Goal: Task Accomplishment & Management: Complete application form

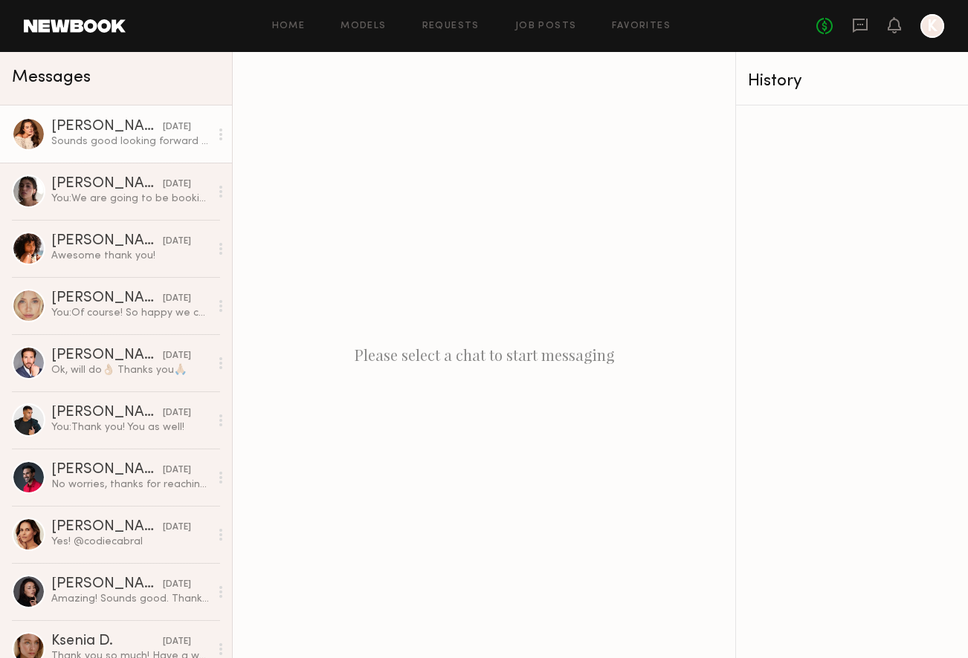
click at [134, 122] on div "[PERSON_NAME]" at bounding box center [106, 127] width 111 height 15
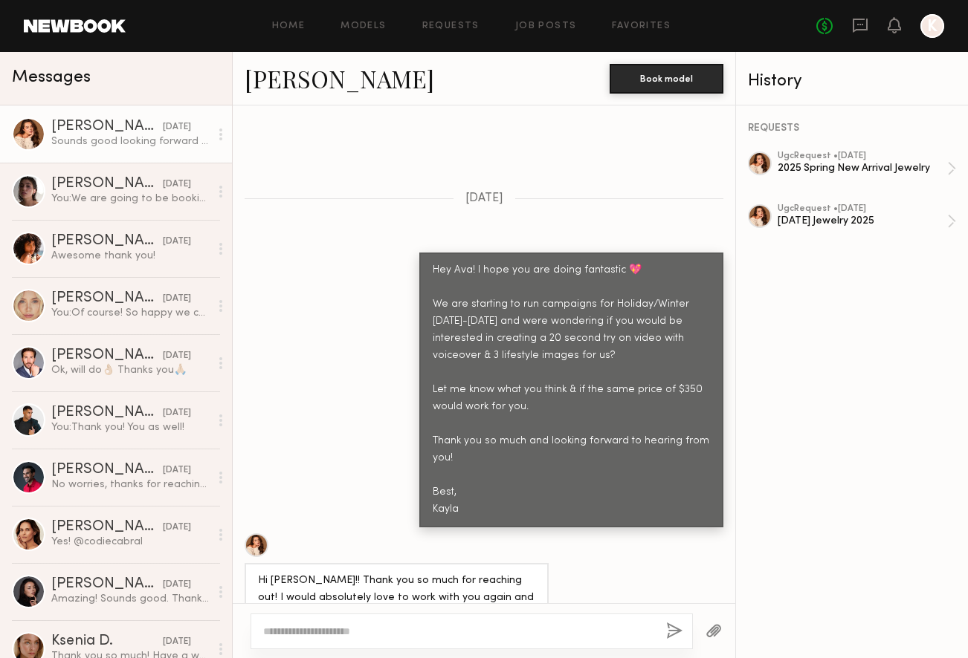
scroll to position [869, 0]
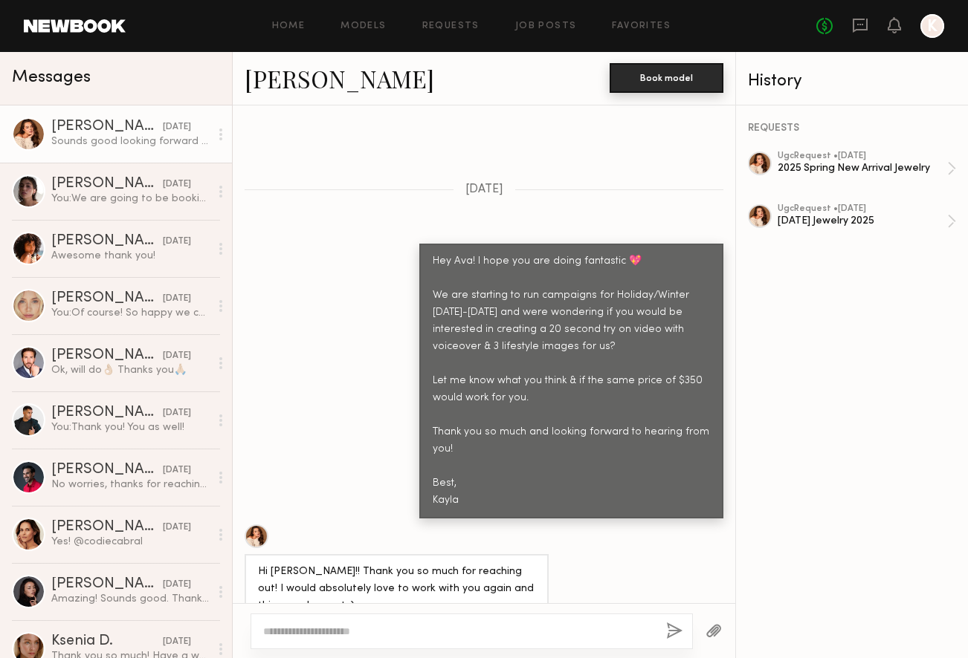
click at [652, 75] on button "Book model" at bounding box center [666, 78] width 114 height 30
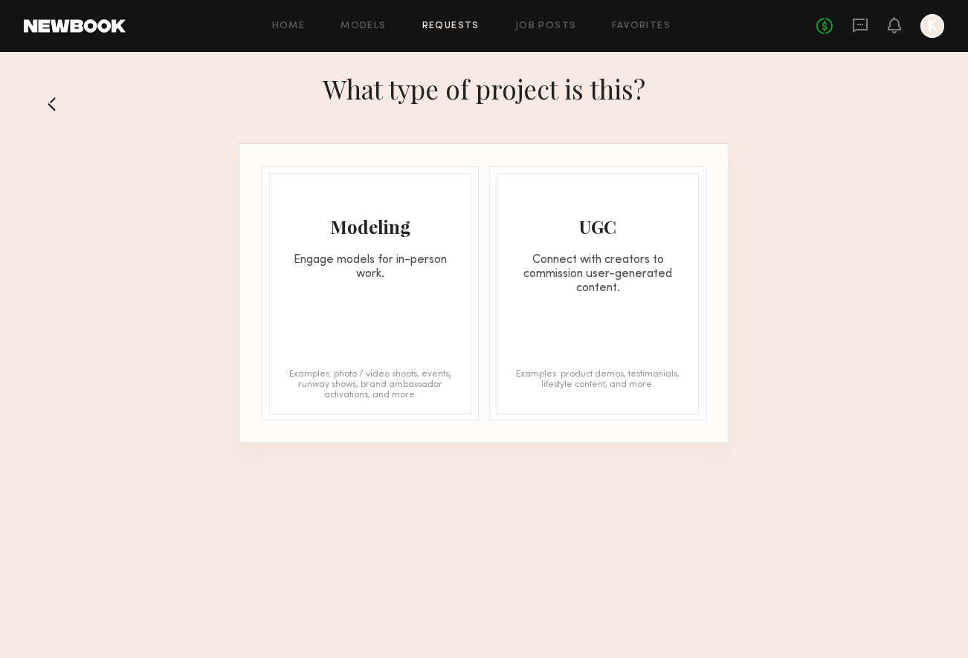
click at [590, 248] on div "UGC Connect with creators to commission user-generated content." at bounding box center [597, 235] width 201 height 122
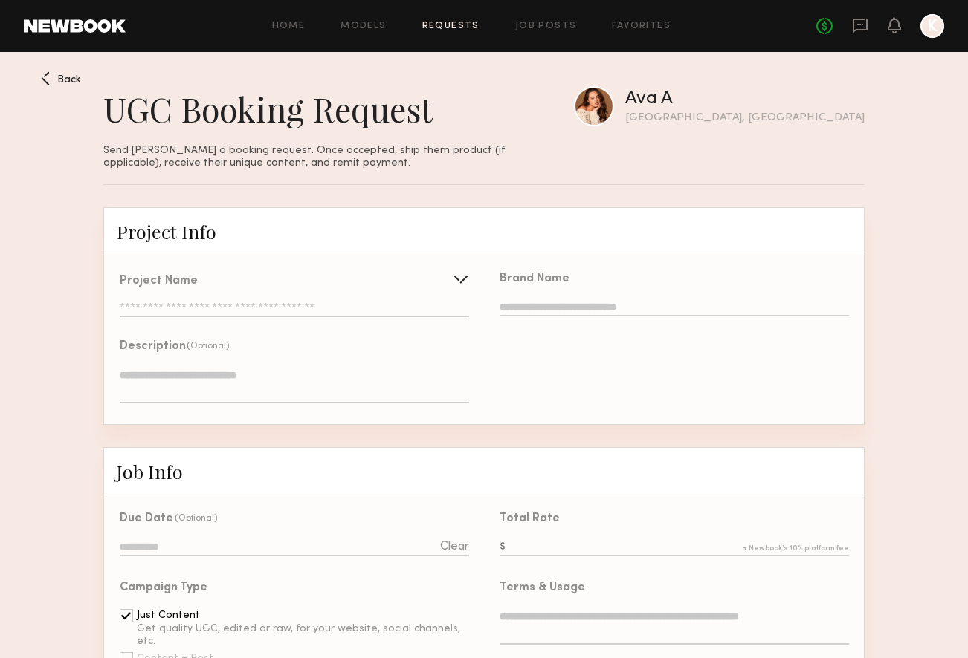
click at [299, 309] on input "text" at bounding box center [294, 309] width 349 height 15
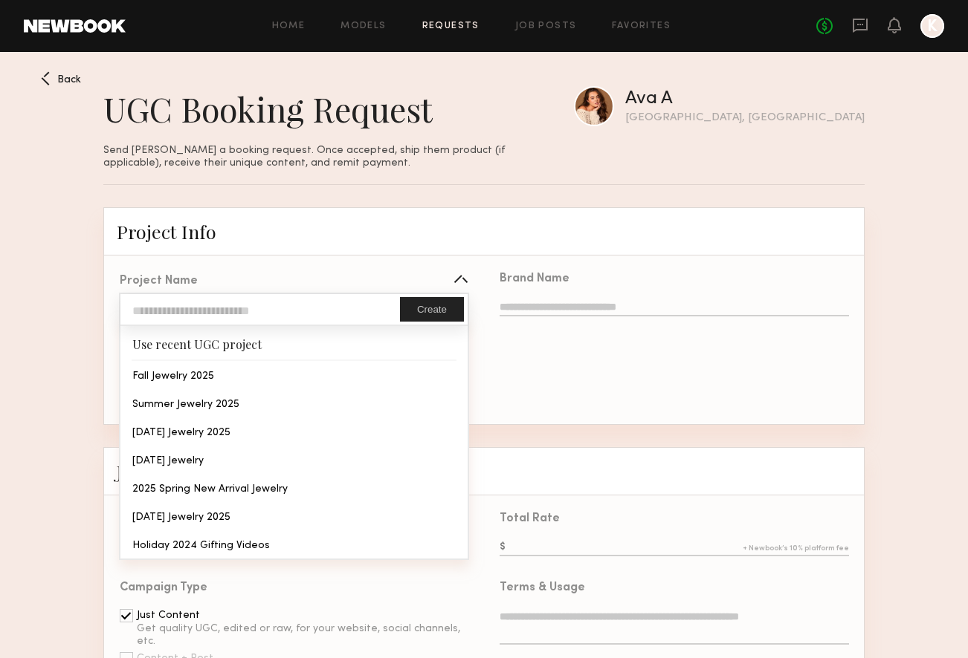
click at [299, 308] on input "text" at bounding box center [259, 309] width 279 height 30
type input "**********"
click at [435, 306] on button "Create" at bounding box center [432, 309] width 64 height 25
type input "**********"
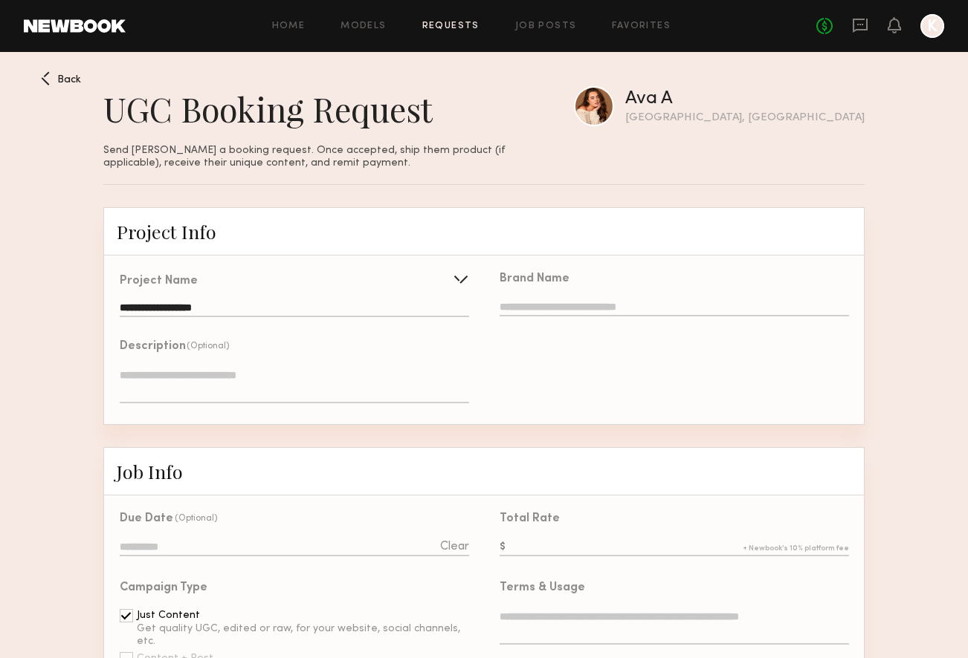
click at [583, 310] on input "text" at bounding box center [673, 308] width 349 height 16
type input "**********"
click at [678, 408] on div "**********" at bounding box center [674, 340] width 380 height 169
click at [557, 544] on input "text" at bounding box center [673, 548] width 349 height 16
type input "***"
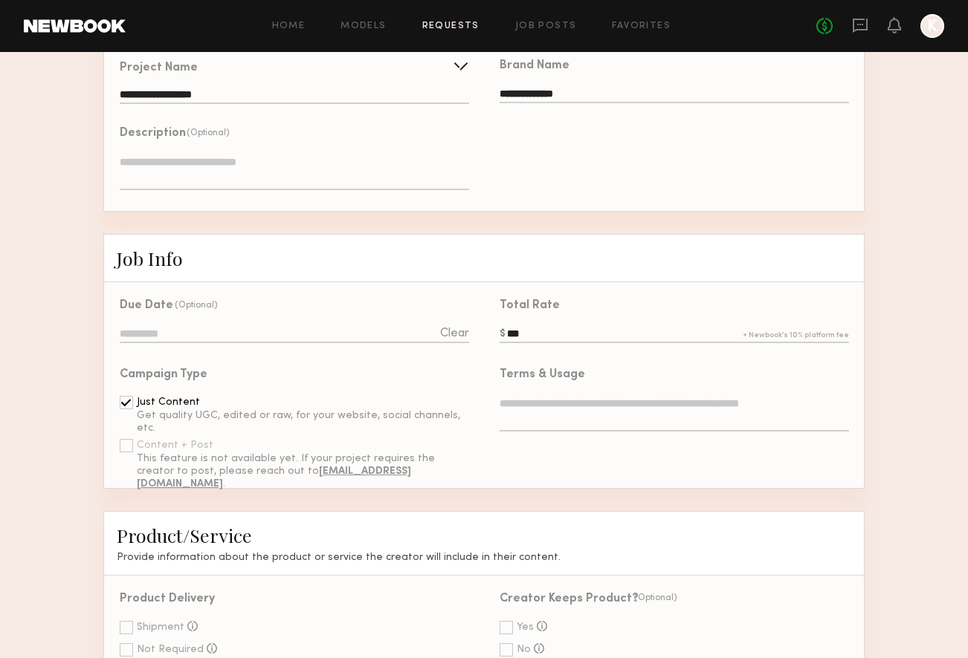
scroll to position [214, 0]
click at [265, 340] on input at bounding box center [294, 334] width 349 height 16
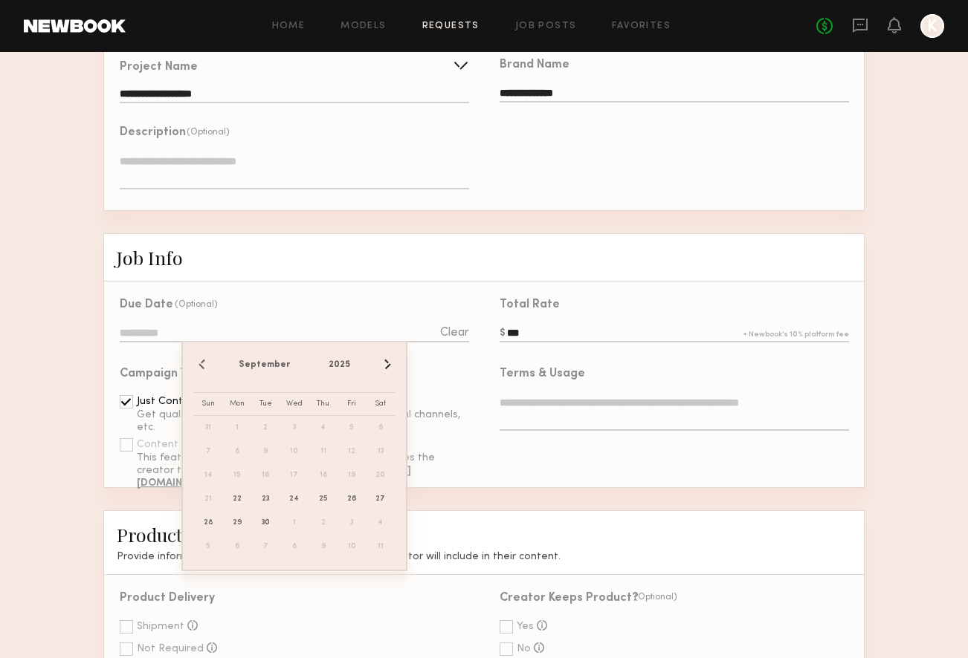
click at [380, 362] on button "›" at bounding box center [386, 365] width 16 height 16
click at [352, 470] on span "17" at bounding box center [352, 476] width 24 height 24
type input "**********"
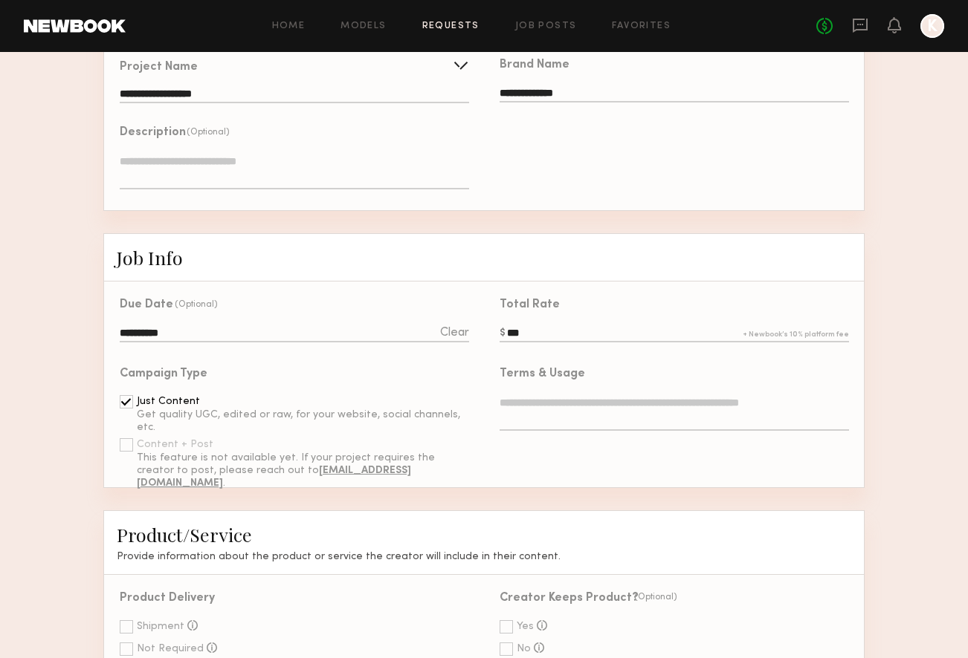
click at [578, 400] on textarea at bounding box center [673, 413] width 349 height 36
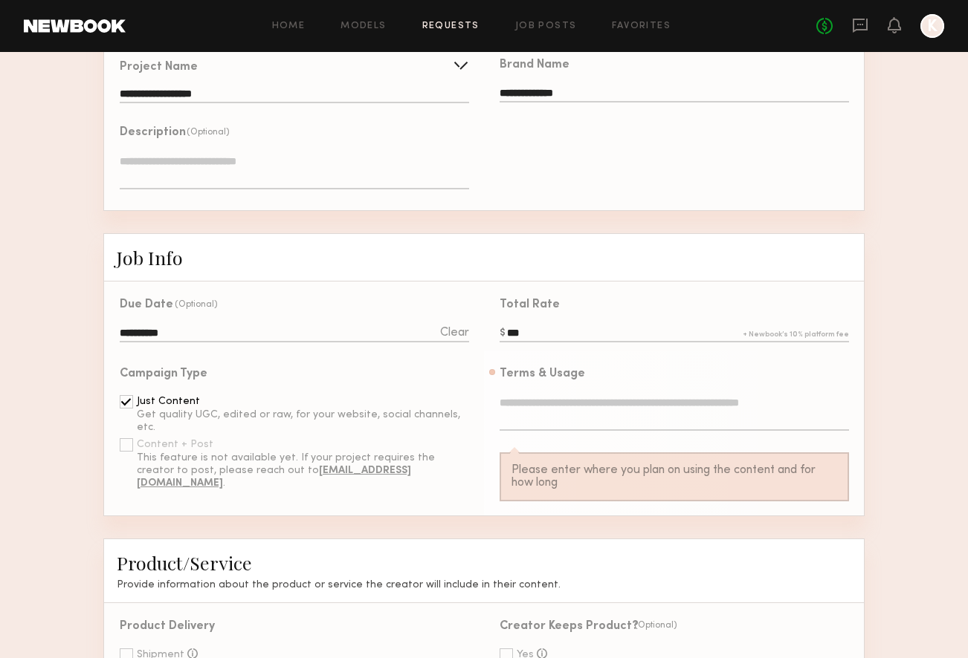
paste textarea "**********"
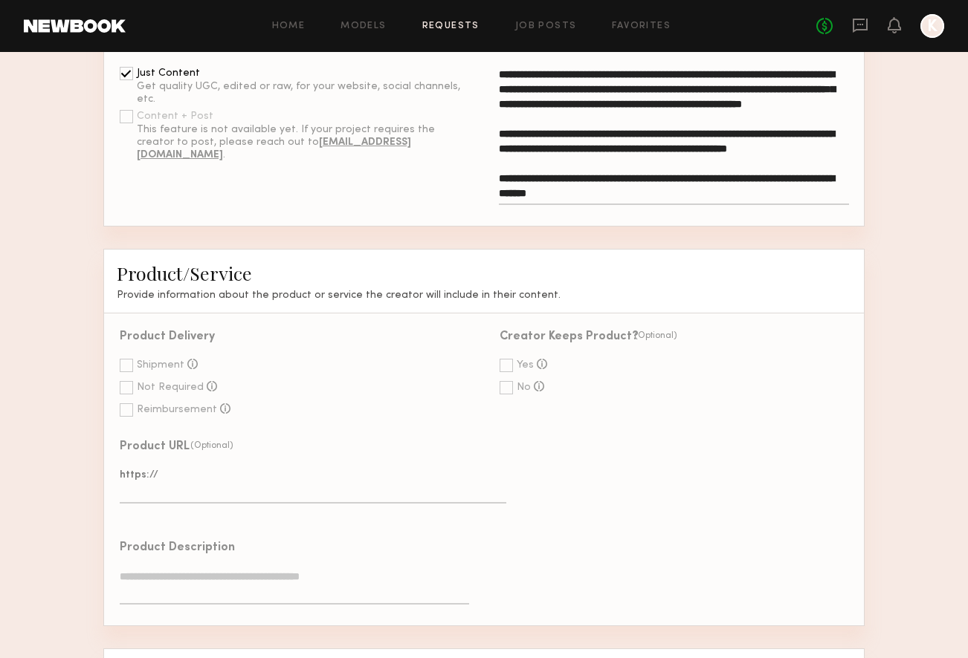
scroll to position [544, 0]
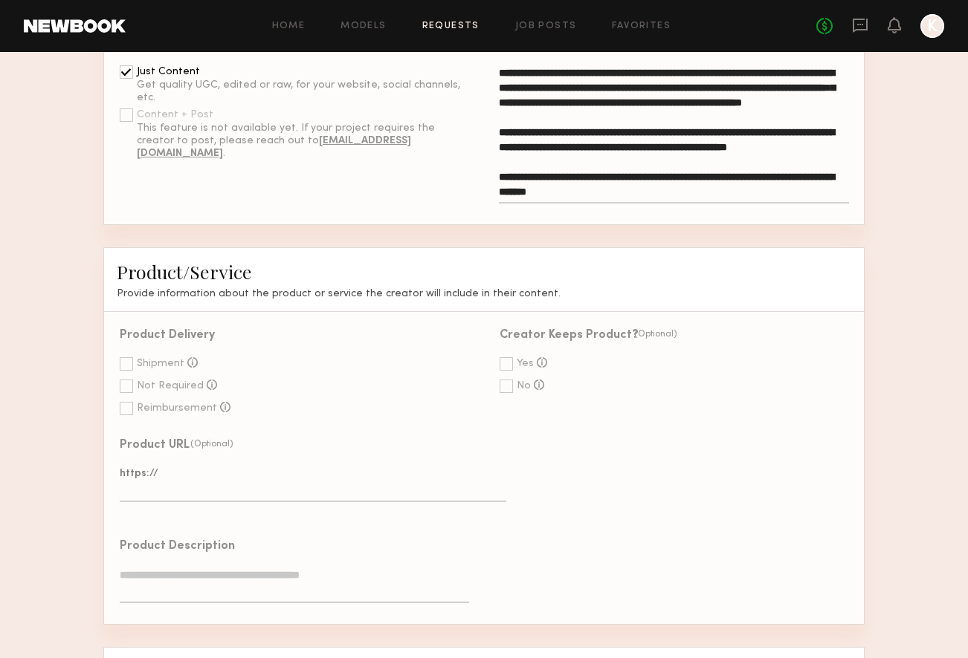
type textarea "**********"
click at [129, 361] on div at bounding box center [126, 363] width 13 height 13
click at [508, 386] on div at bounding box center [505, 386] width 13 height 13
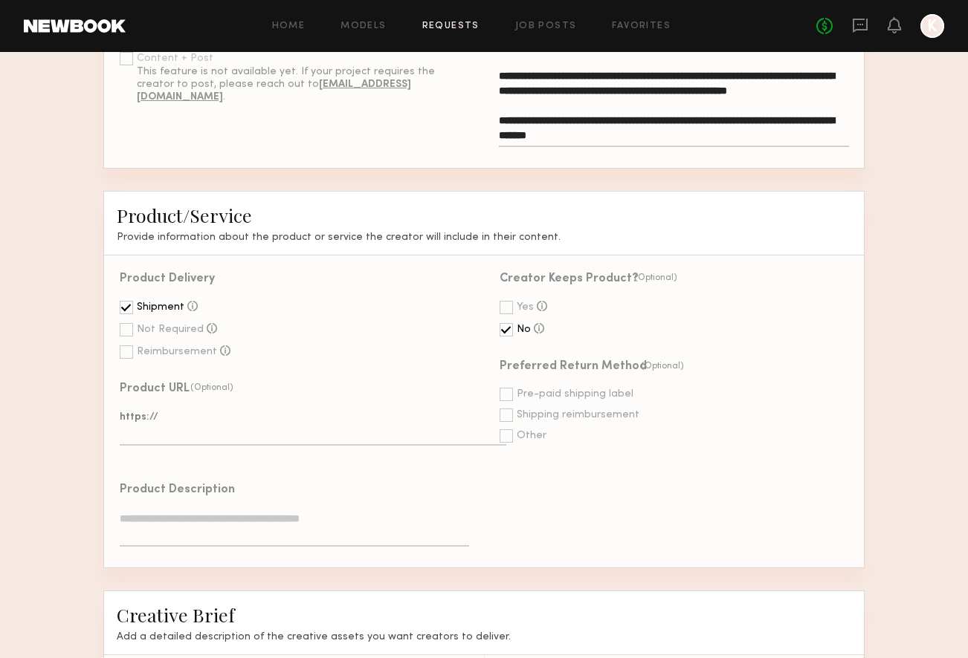
scroll to position [602, 0]
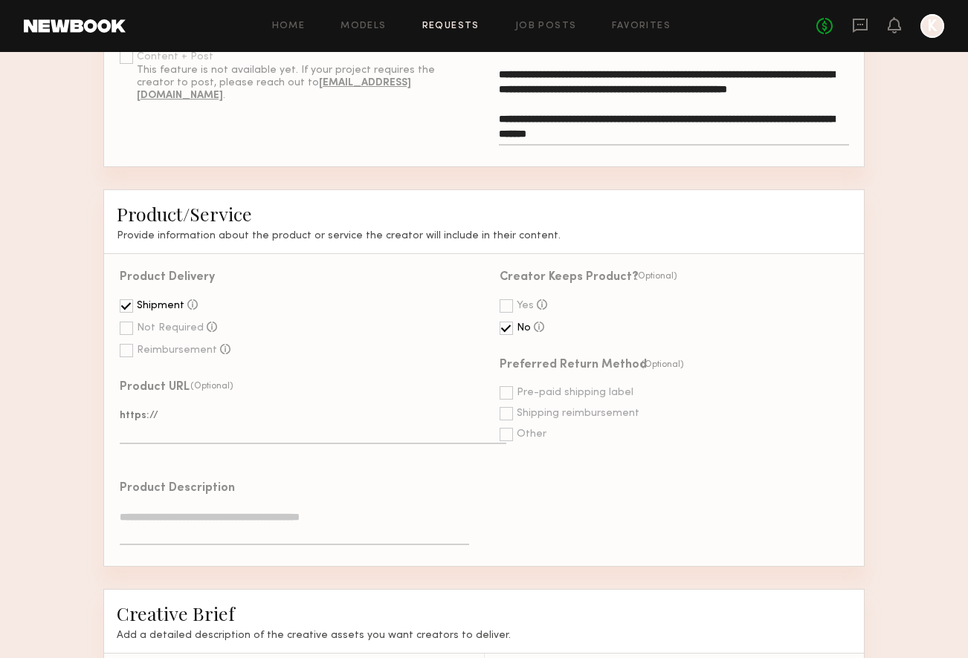
click at [508, 388] on div at bounding box center [505, 392] width 13 height 13
click at [285, 517] on textarea at bounding box center [294, 528] width 349 height 36
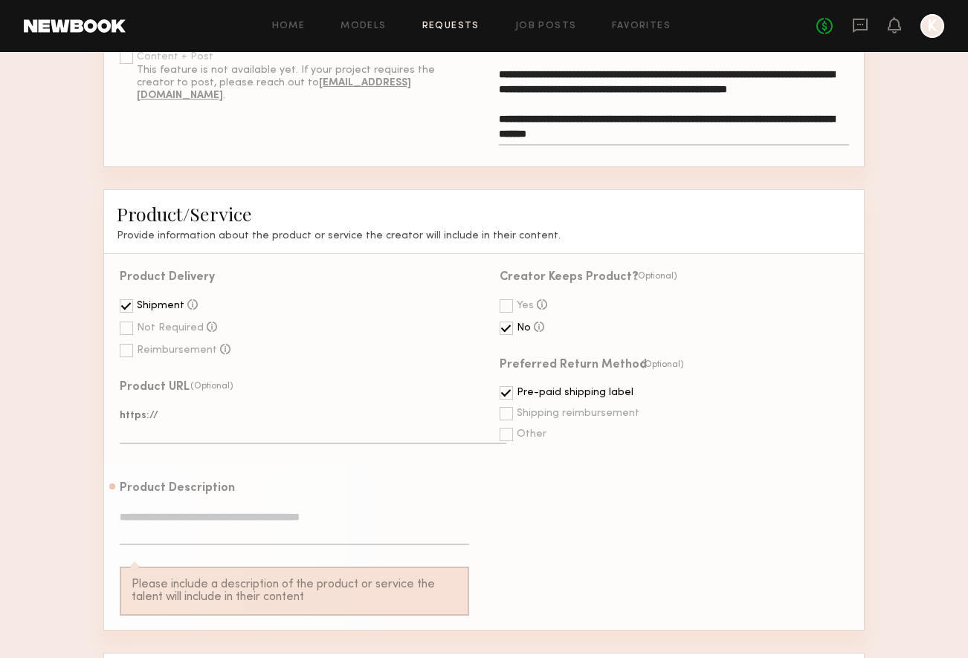
paste textarea "**********"
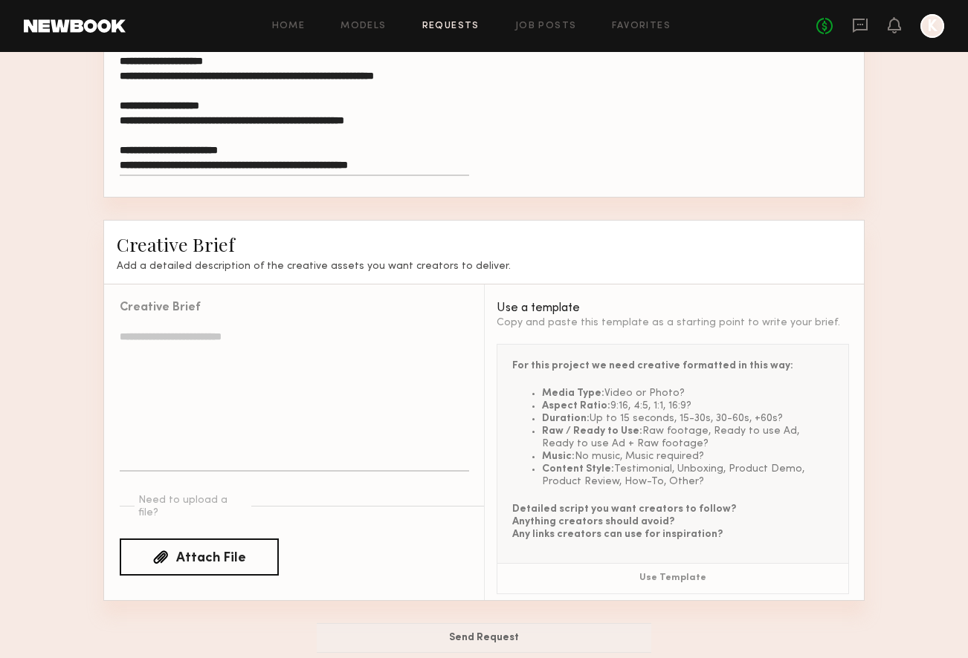
scroll to position [1119, 0]
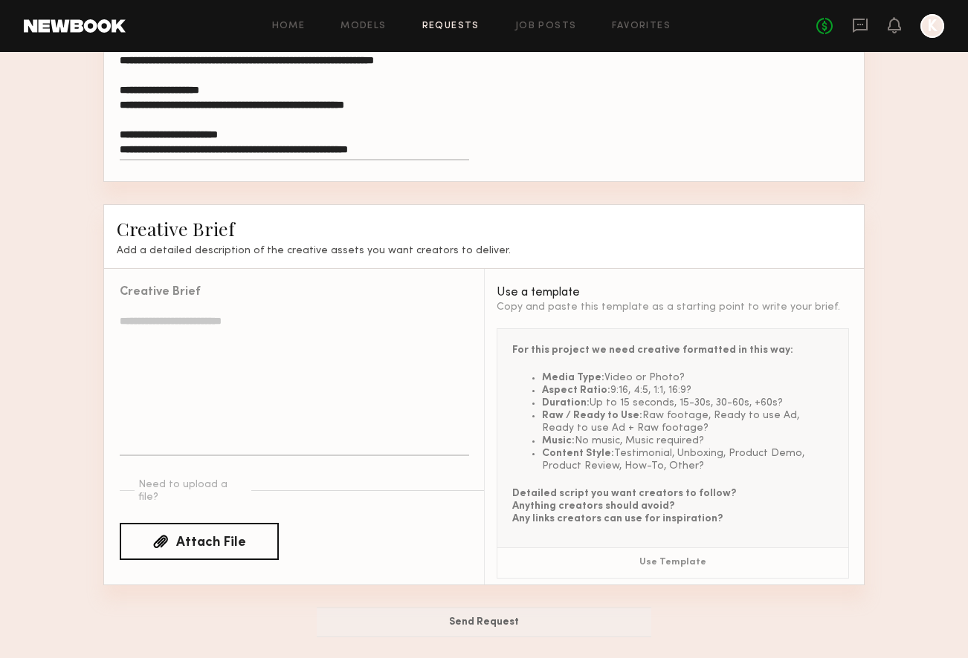
type textarea "**********"
click at [236, 325] on textarea at bounding box center [294, 385] width 349 height 143
paste textarea "**********"
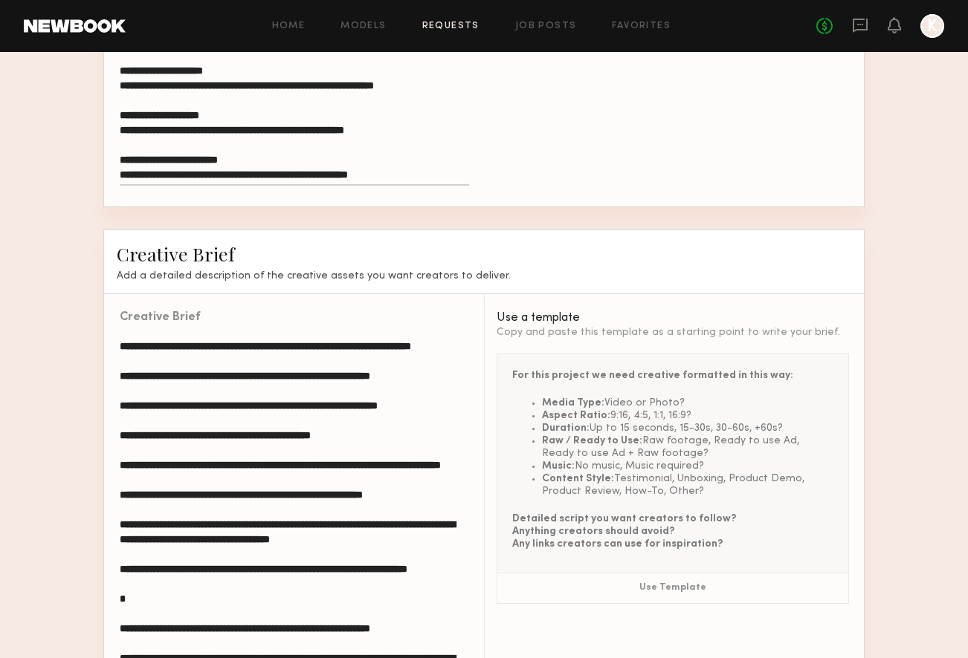
scroll to position [1098, 0]
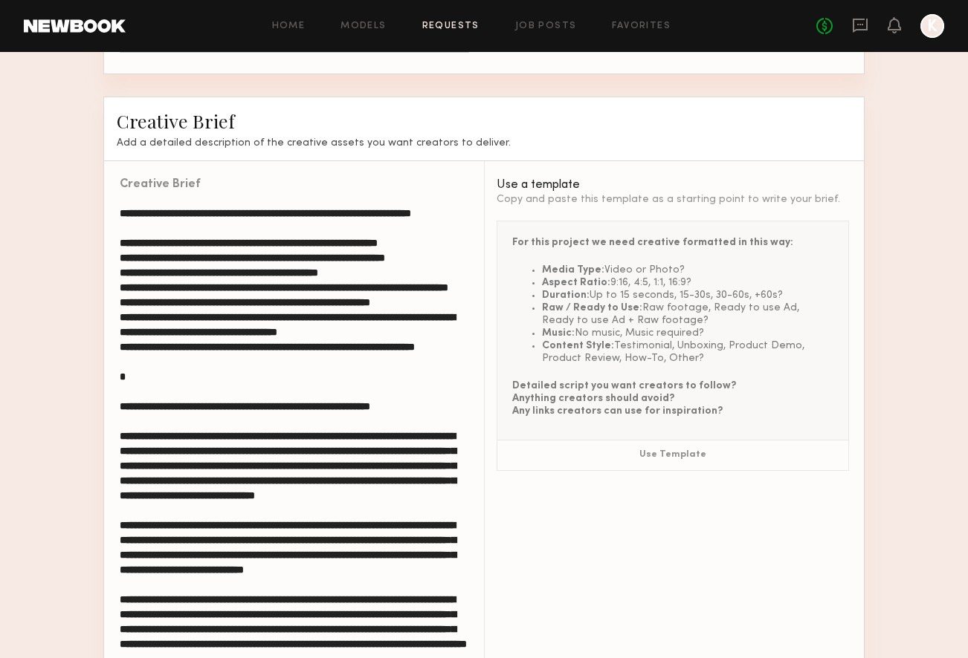
scroll to position [1232, 0]
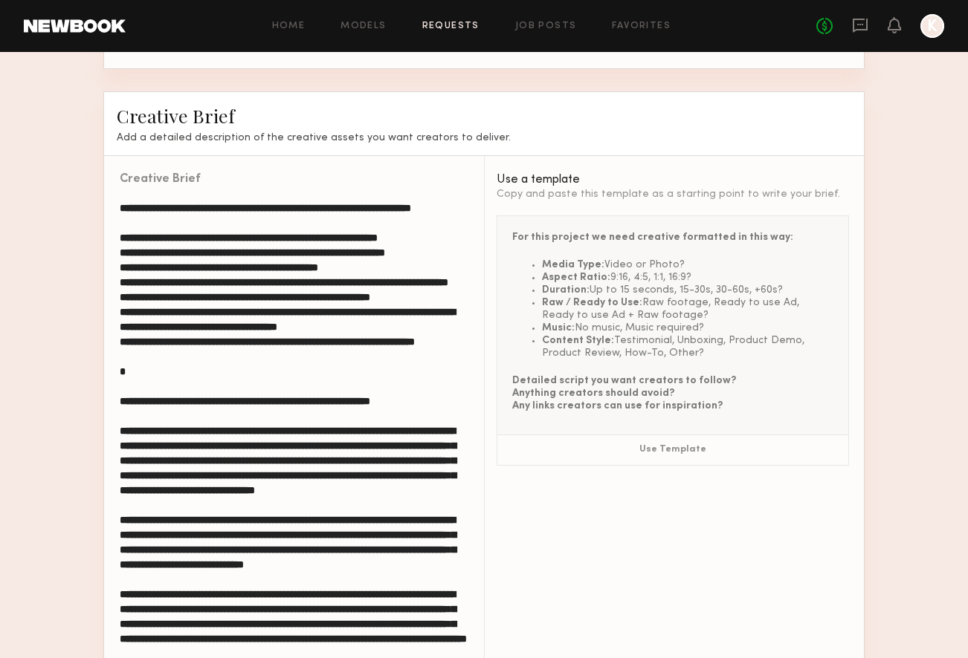
click at [127, 248] on textarea at bounding box center [294, 552] width 349 height 703
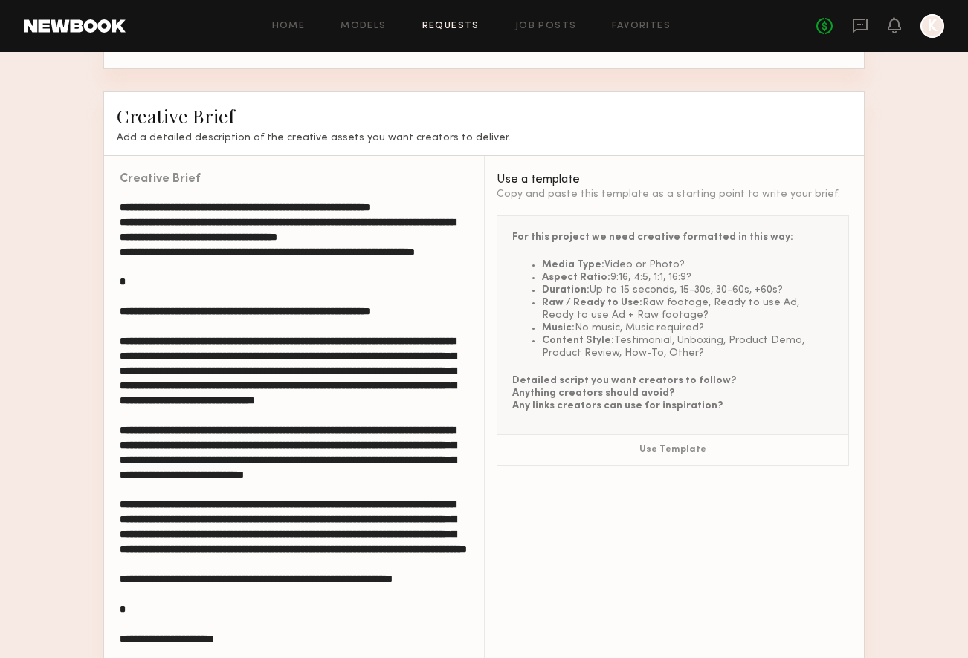
scroll to position [103, 0]
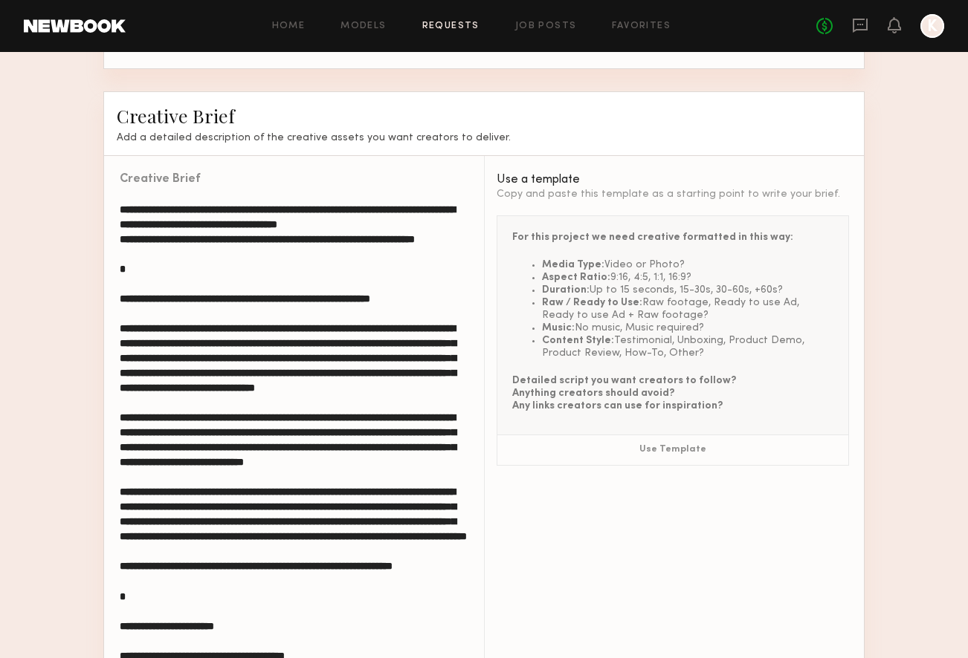
click at [150, 317] on textarea at bounding box center [294, 552] width 349 height 703
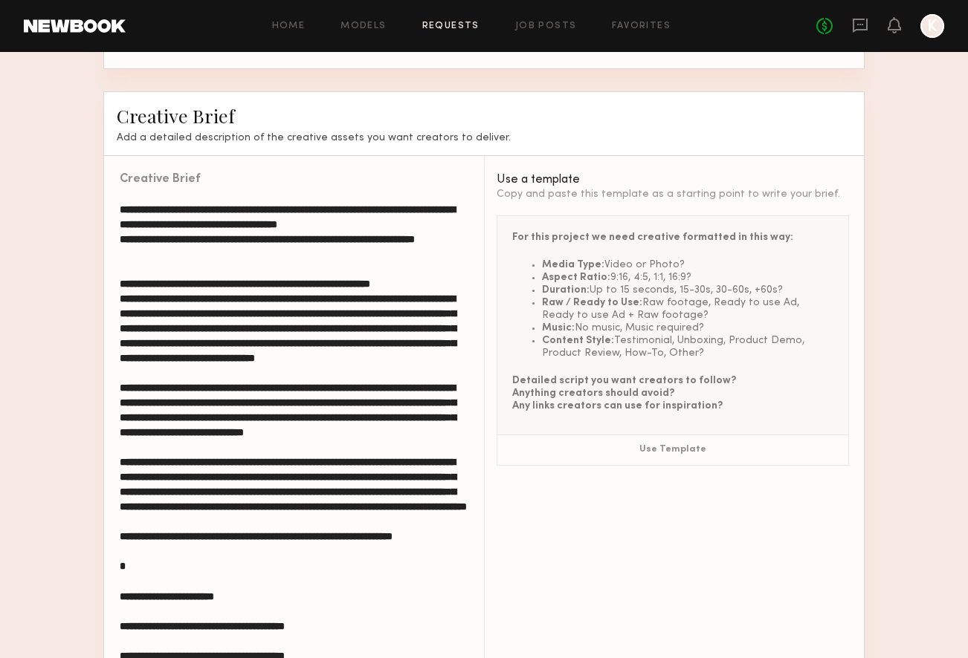
click at [126, 337] on textarea at bounding box center [294, 545] width 349 height 688
click at [122, 441] on textarea at bounding box center [294, 545] width 349 height 688
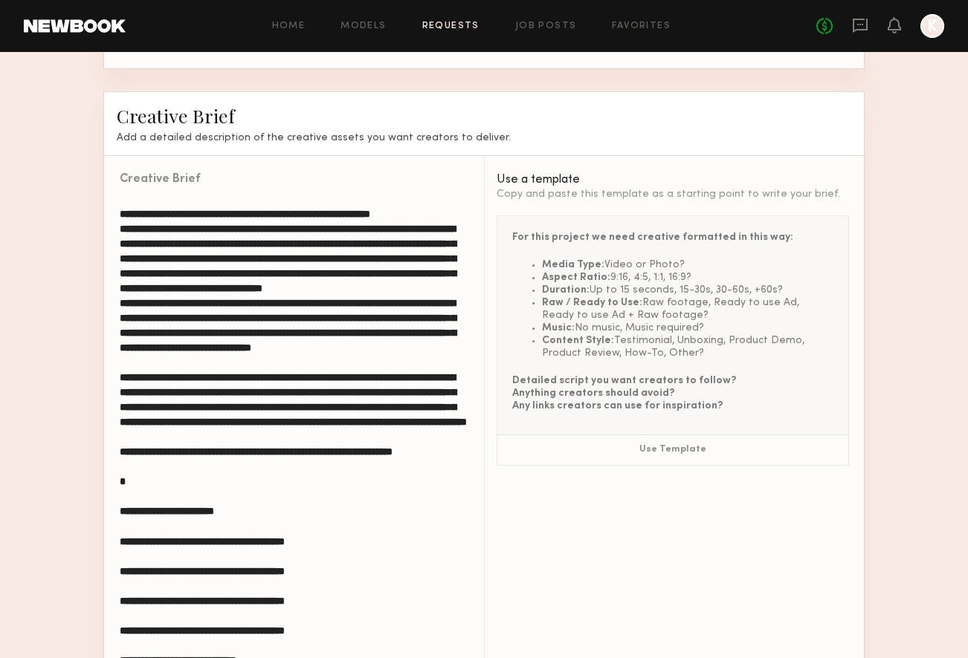
scroll to position [175, 0]
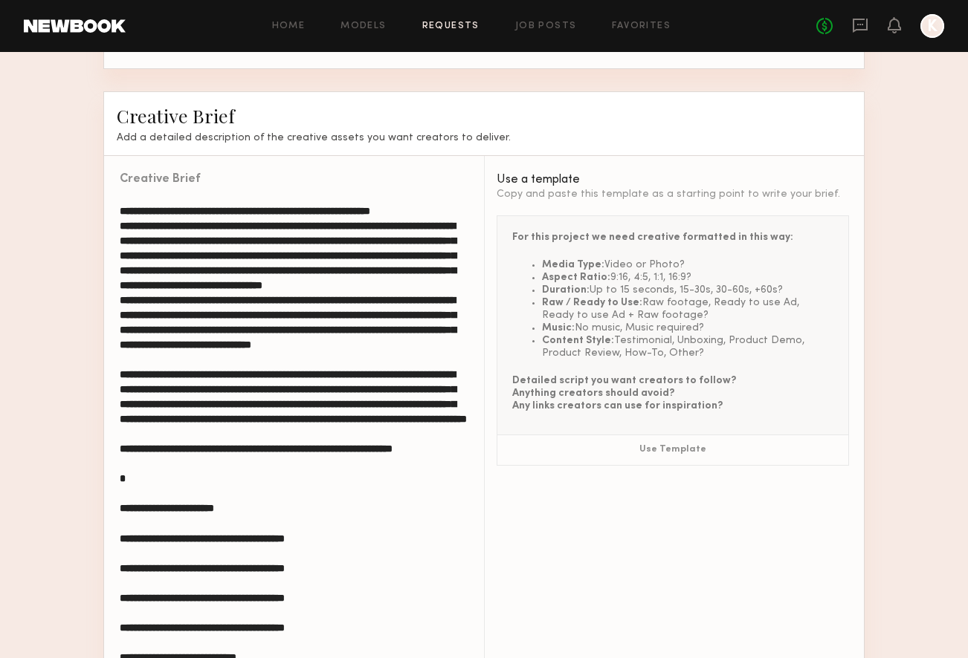
click at [120, 443] on textarea at bounding box center [294, 545] width 349 height 688
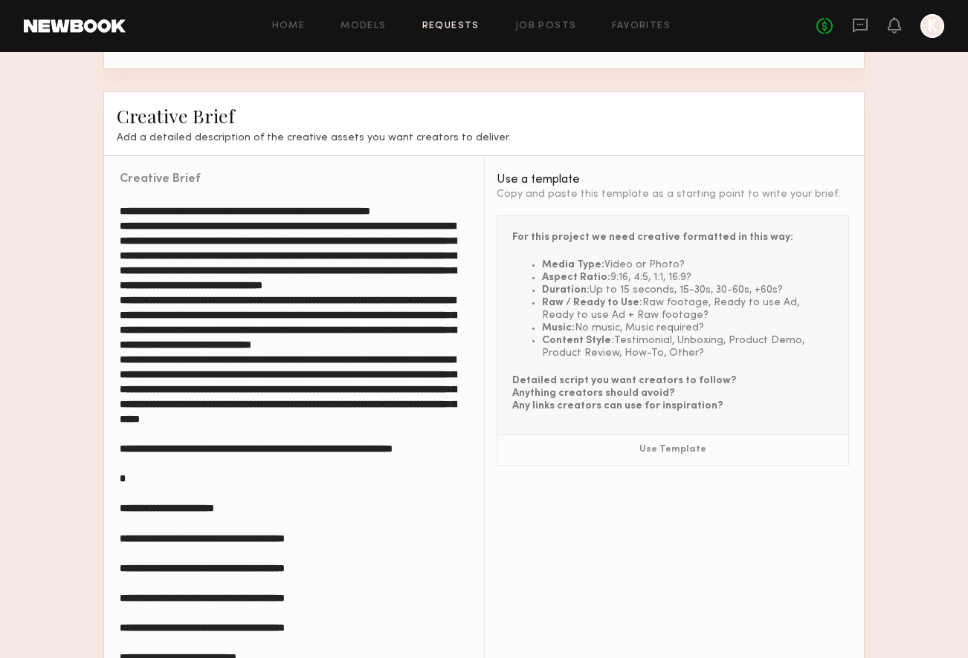
click at [120, 549] on textarea at bounding box center [294, 545] width 349 height 688
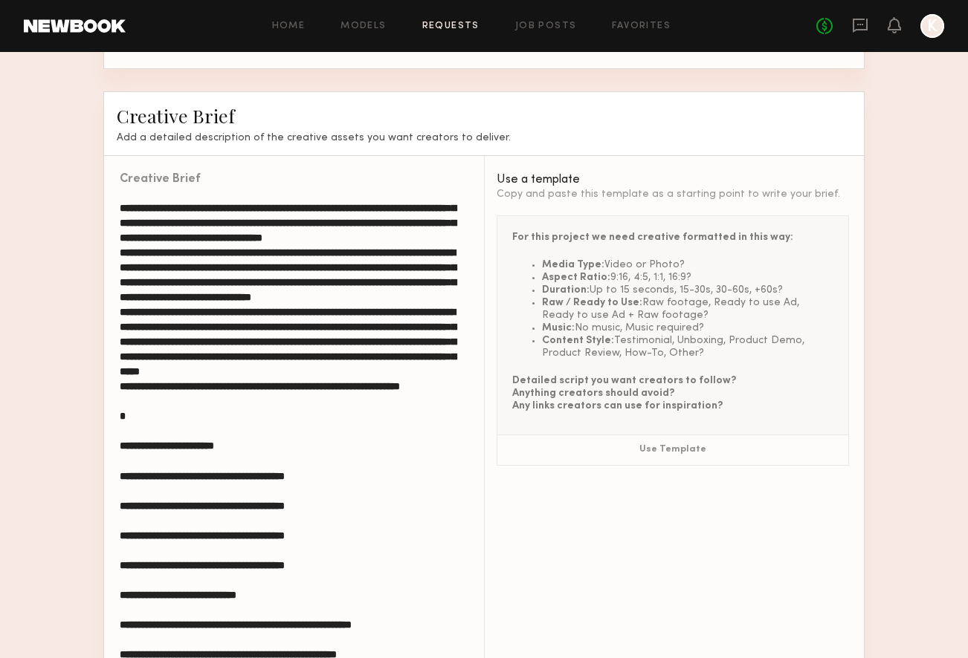
scroll to position [307, 0]
click at [130, 439] on textarea at bounding box center [294, 545] width 349 height 688
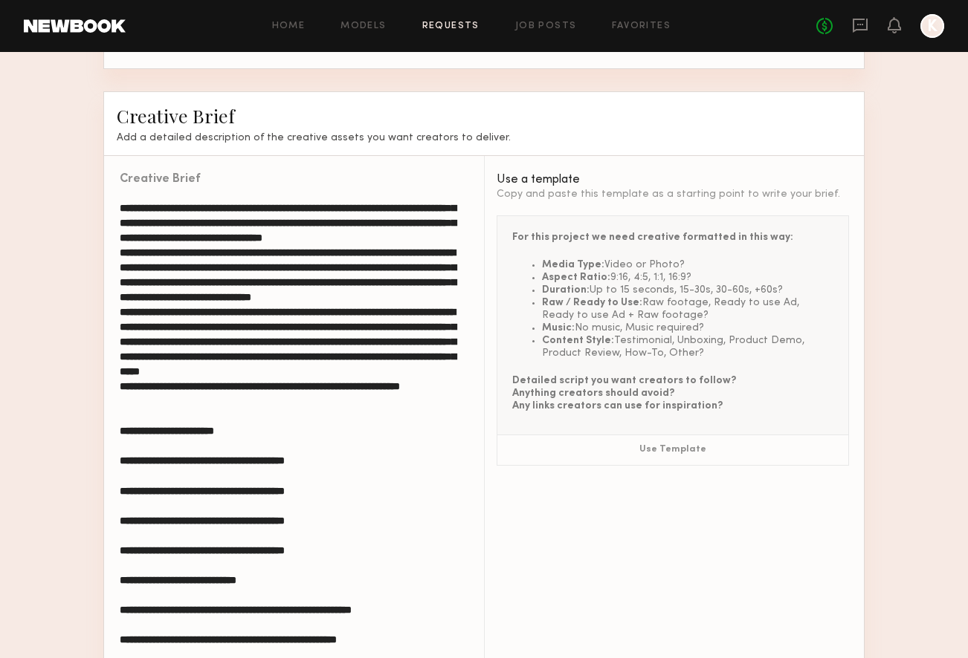
click at [124, 461] on textarea at bounding box center [294, 537] width 349 height 673
click at [365, 509] on textarea at bounding box center [294, 537] width 349 height 673
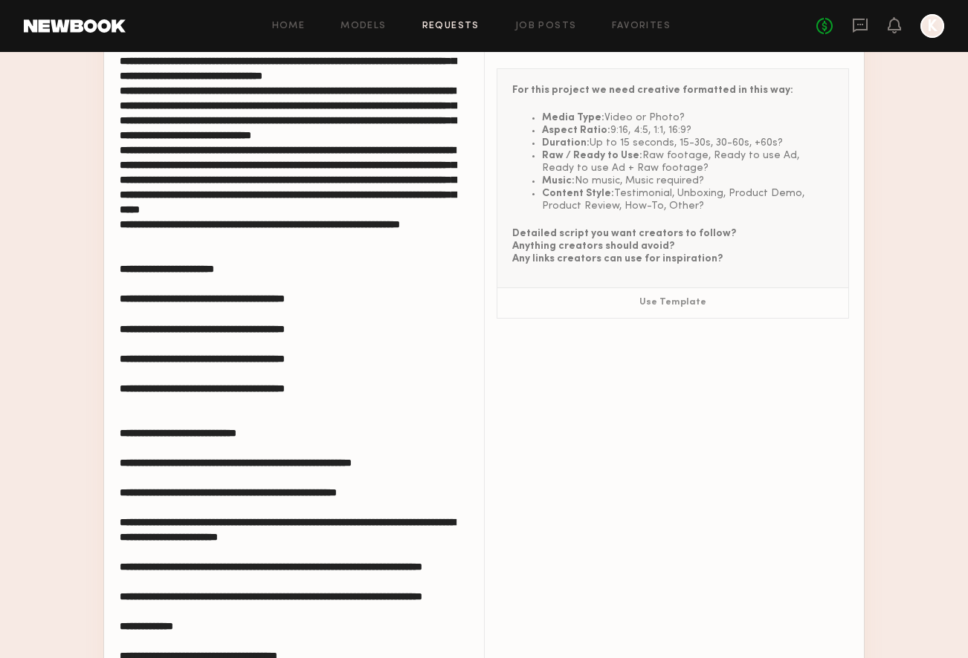
scroll to position [1382, 0]
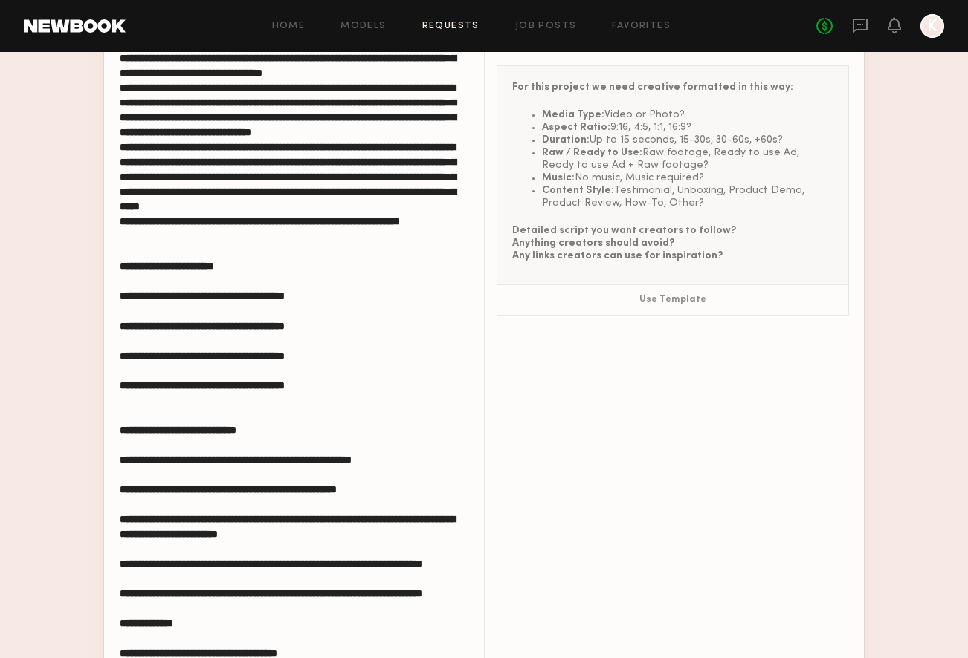
click at [123, 424] on textarea at bounding box center [294, 387] width 349 height 673
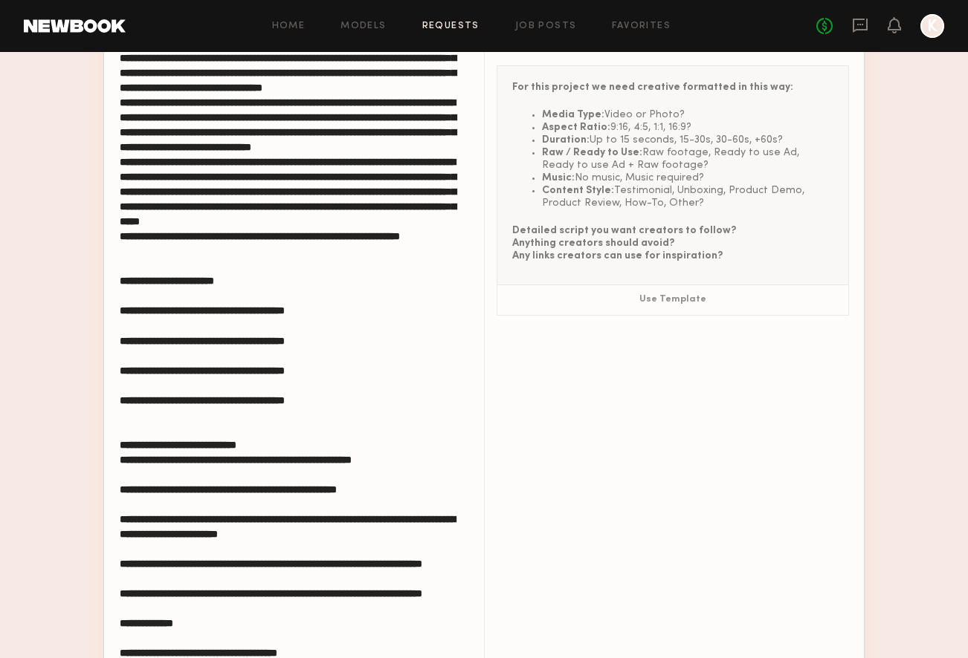
scroll to position [357, 0]
click at [123, 454] on textarea at bounding box center [294, 387] width 349 height 673
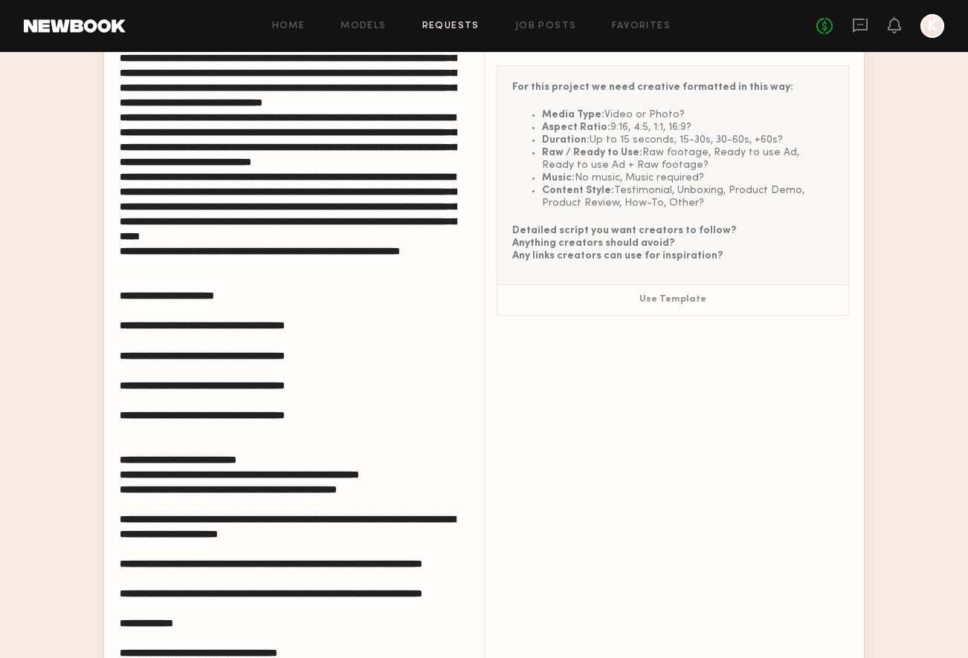
scroll to position [342, 0]
click at [121, 485] on textarea at bounding box center [294, 387] width 349 height 673
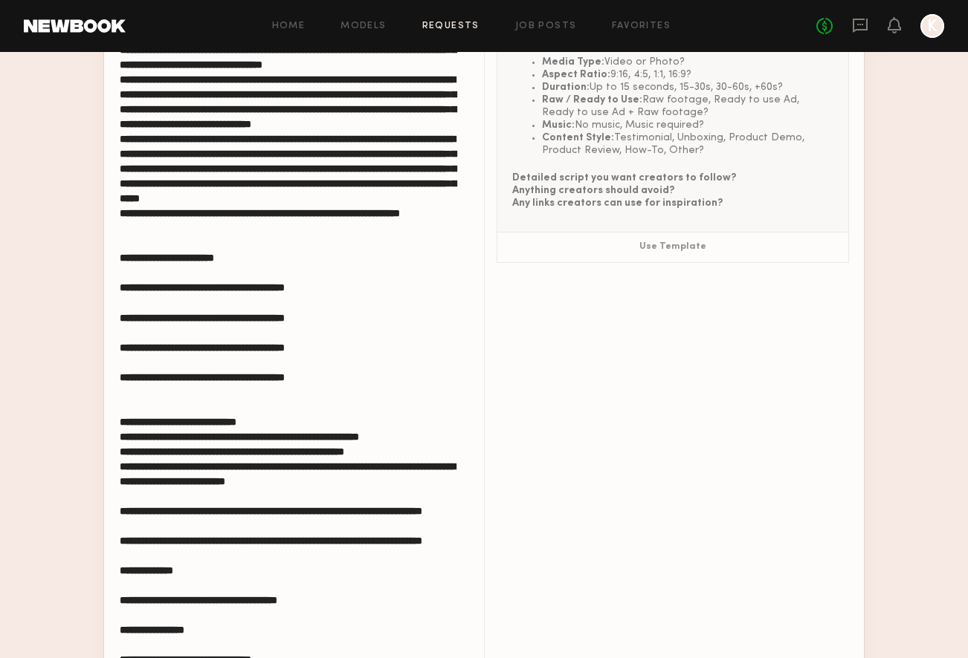
scroll to position [1439, 0]
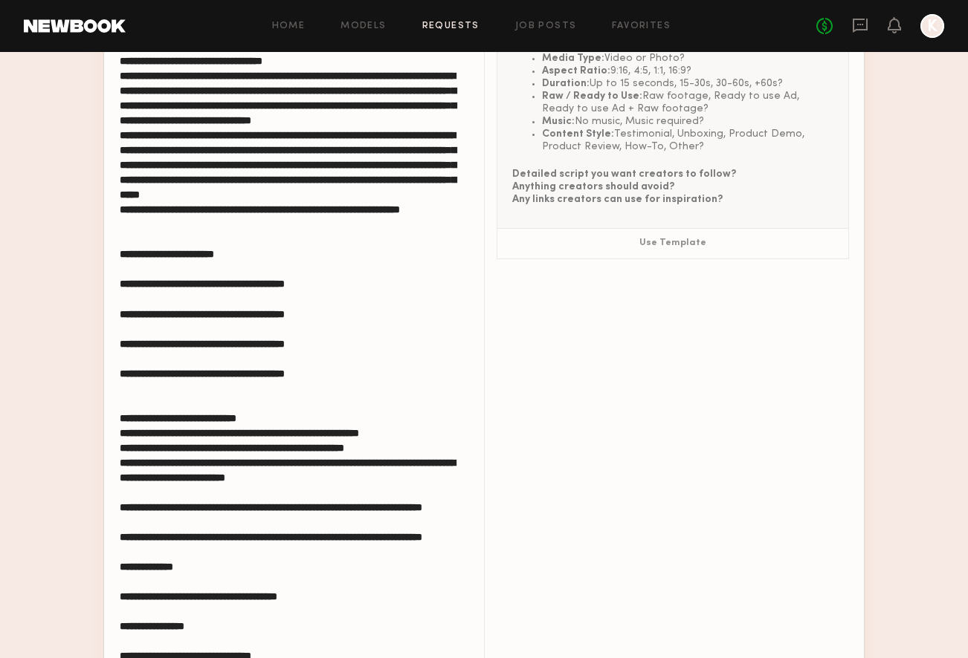
click at [120, 469] on textarea at bounding box center [294, 330] width 349 height 673
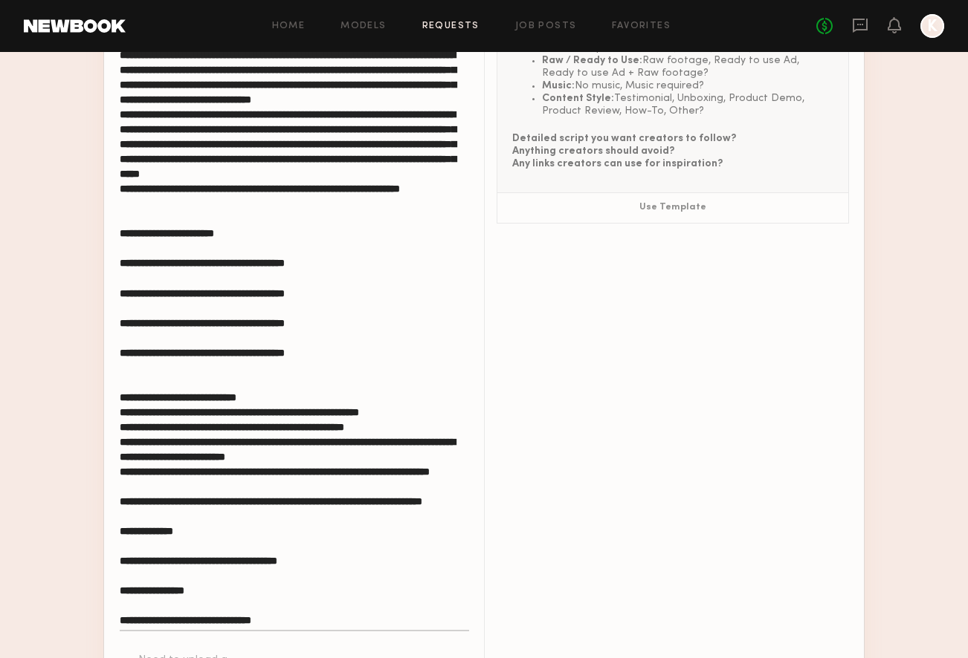
scroll to position [1476, 0]
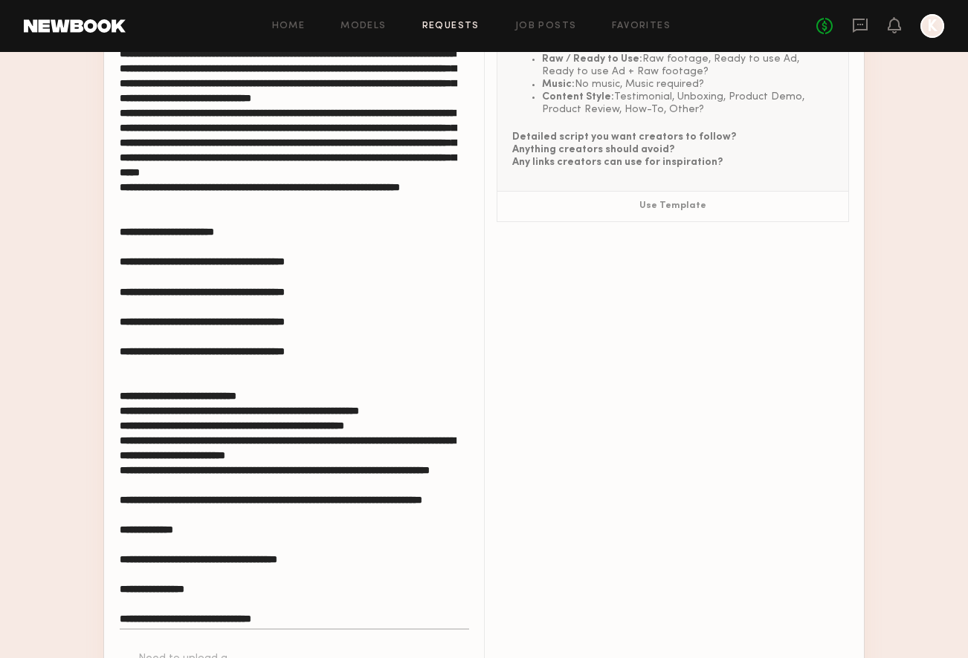
click at [121, 477] on textarea at bounding box center [294, 293] width 349 height 673
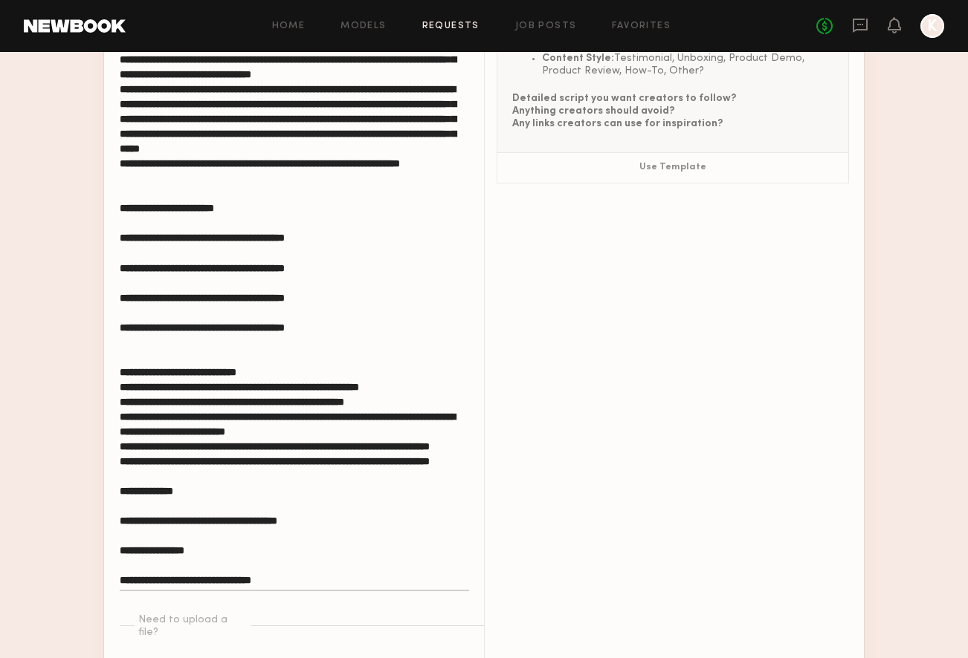
scroll to position [1517, 0]
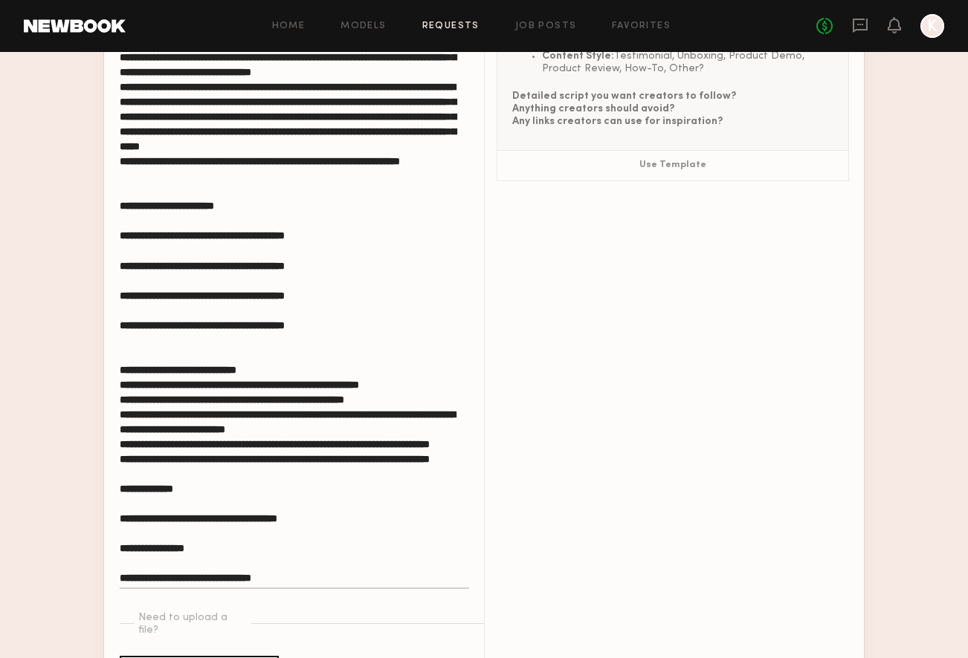
click at [126, 468] on textarea at bounding box center [294, 252] width 349 height 673
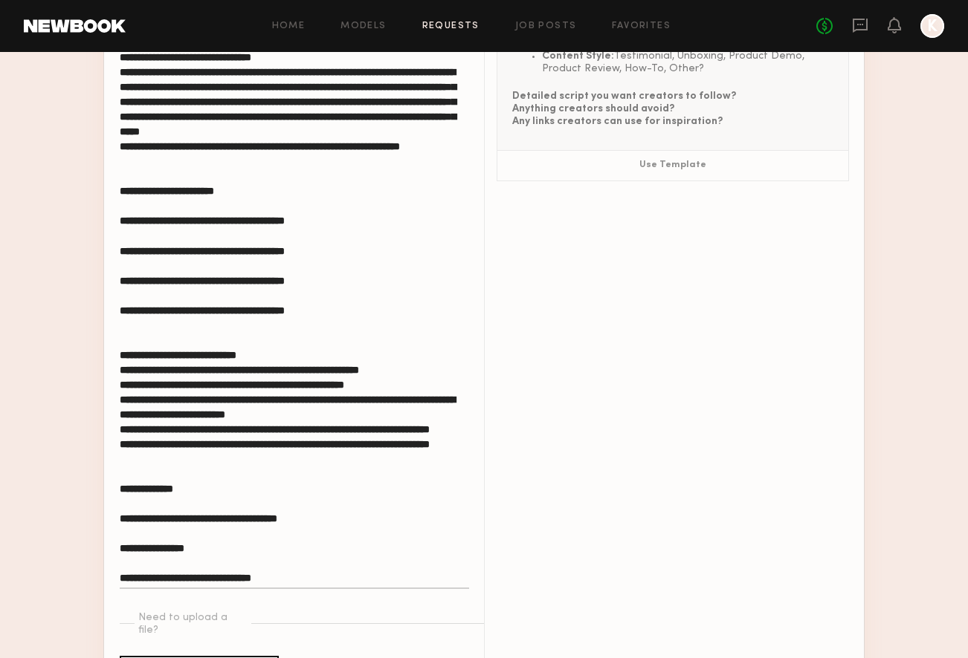
click at [124, 496] on textarea at bounding box center [294, 252] width 349 height 673
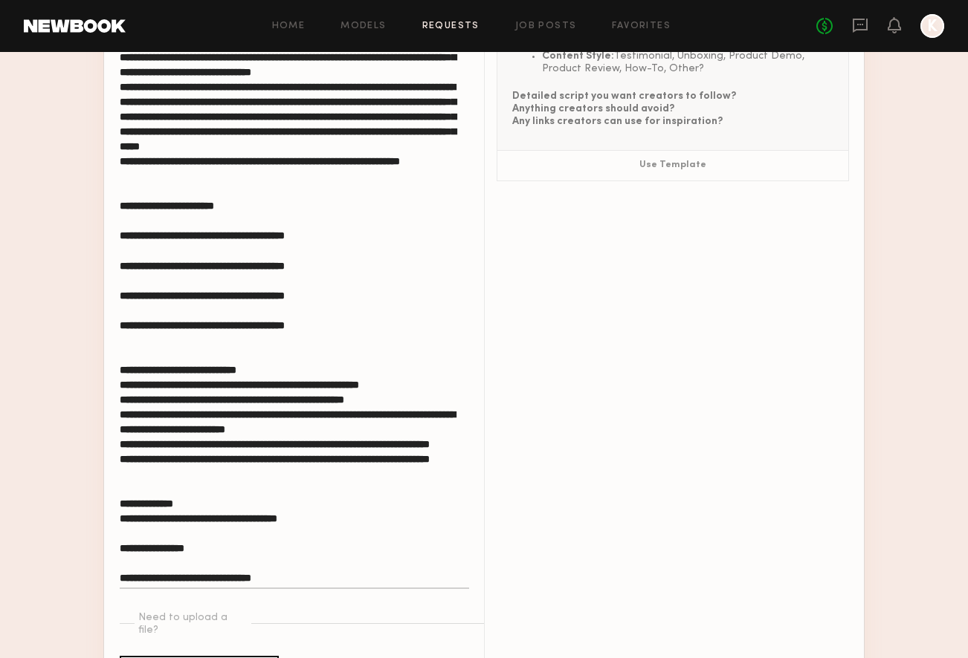
scroll to position [297, 0]
click at [121, 512] on textarea at bounding box center [294, 252] width 349 height 673
click at [122, 527] on textarea at bounding box center [294, 252] width 349 height 673
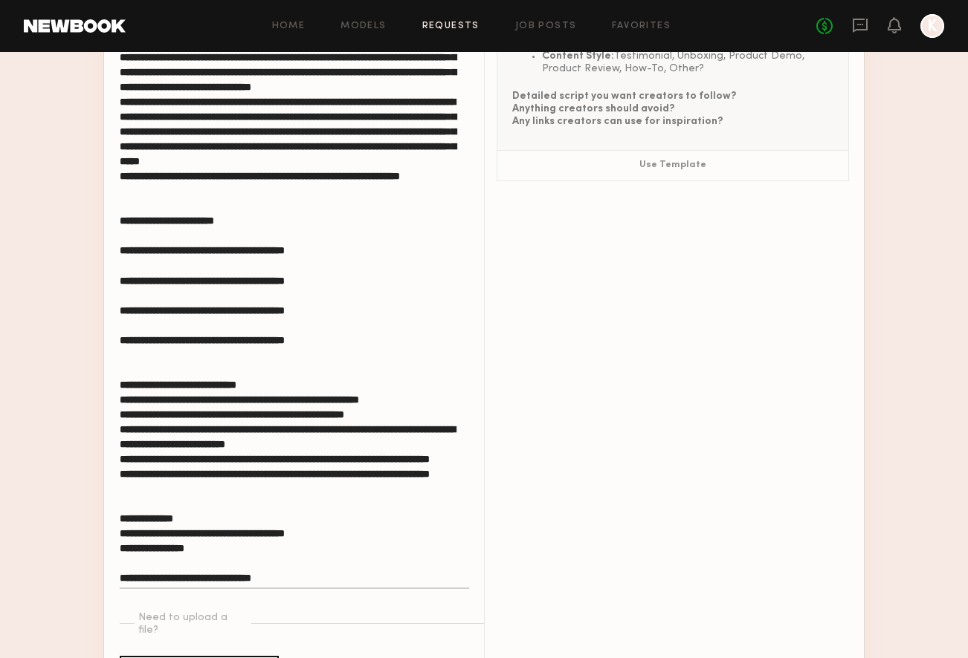
scroll to position [282, 0]
click at [120, 540] on textarea at bounding box center [294, 252] width 349 height 673
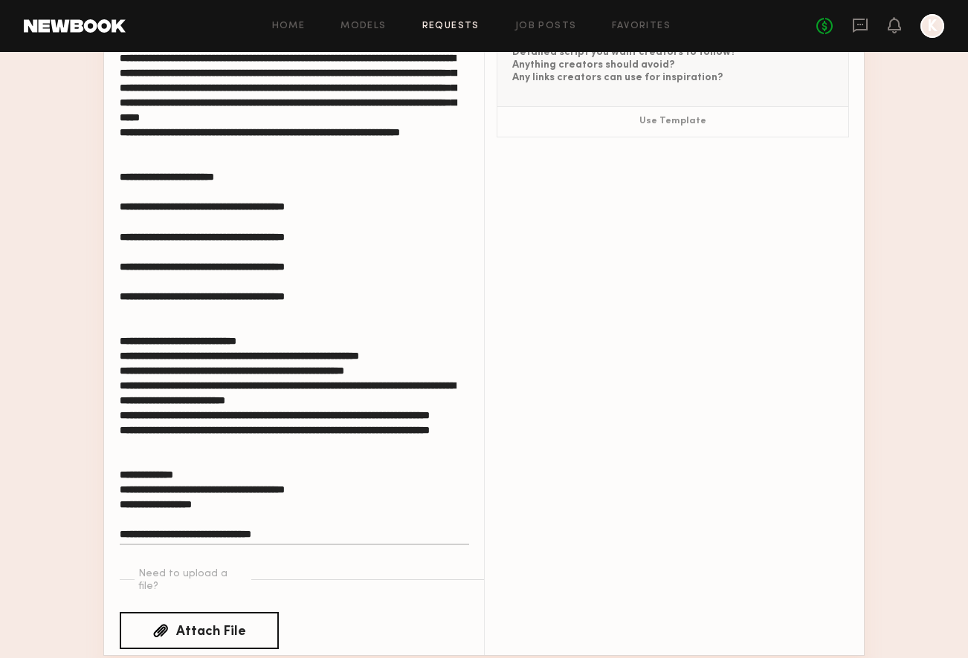
scroll to position [1562, 0]
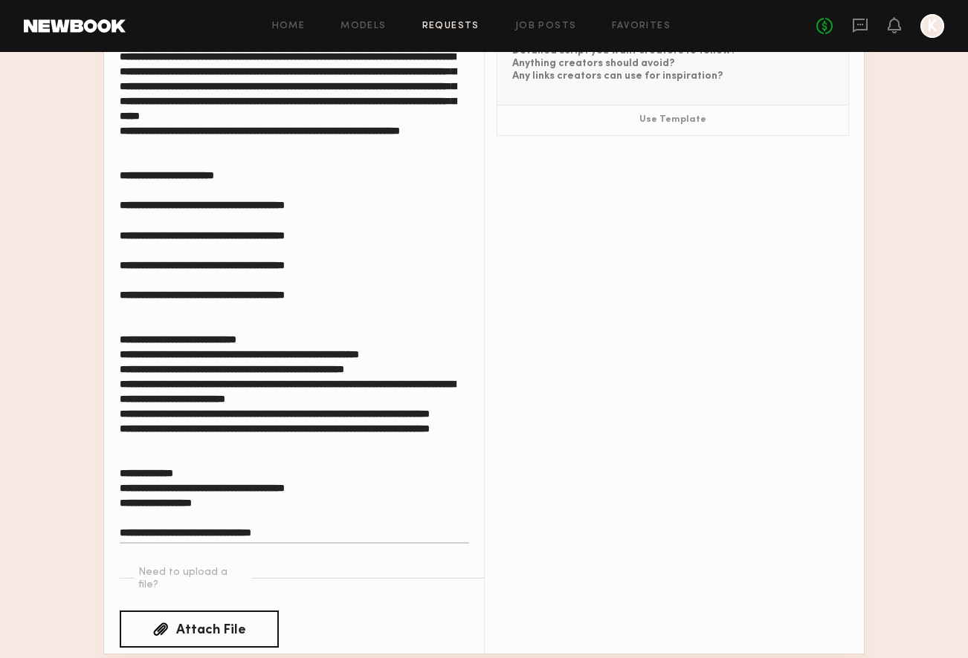
click at [120, 527] on textarea at bounding box center [294, 207] width 349 height 673
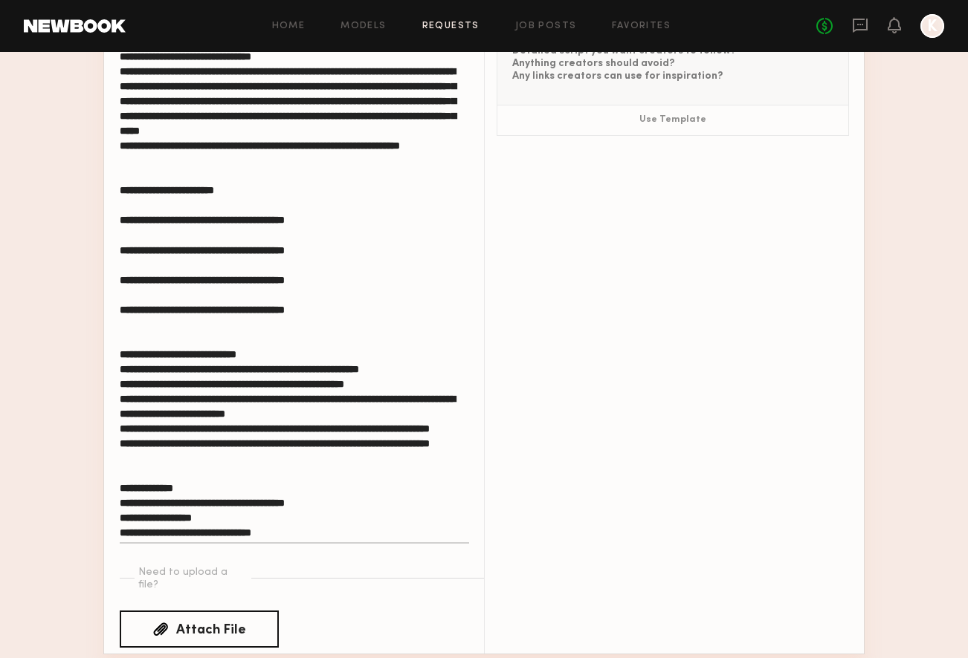
scroll to position [268, 0]
click at [292, 528] on textarea at bounding box center [294, 207] width 349 height 673
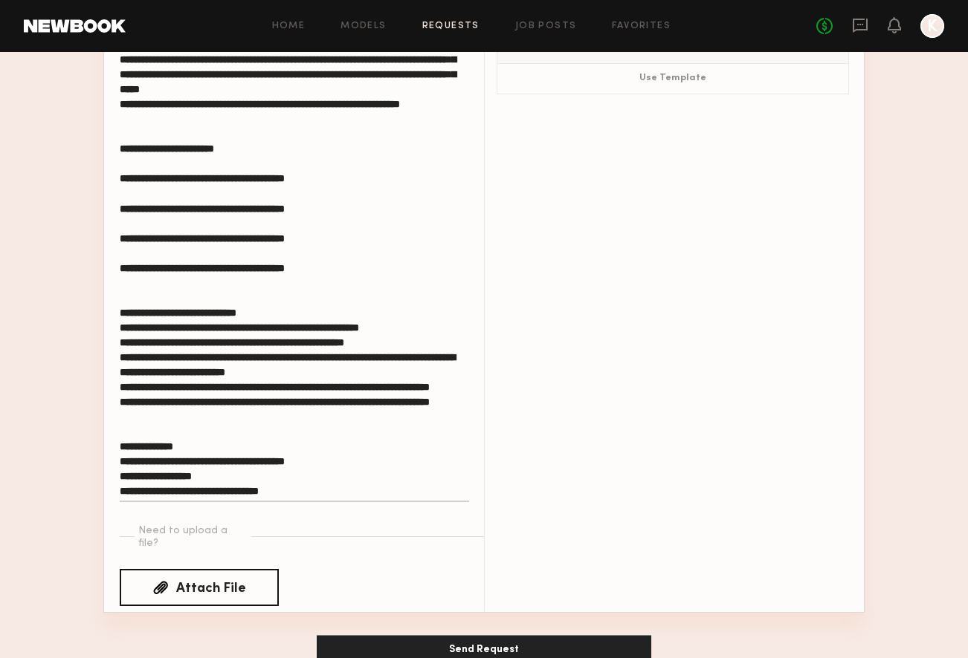
scroll to position [1618, 0]
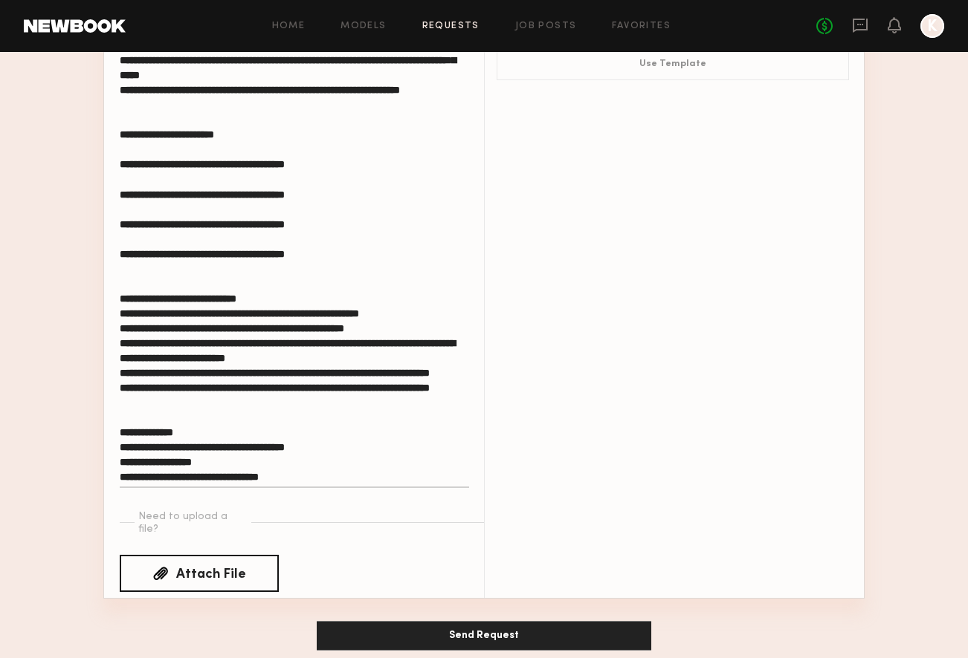
type textarea "**********"
click at [232, 565] on label "Attach File" at bounding box center [199, 573] width 159 height 37
click at [0, 0] on input "Attach File" at bounding box center [0, 0] width 0 height 0
click at [246, 565] on label "Attach File" at bounding box center [199, 573] width 159 height 37
click at [0, 0] on input "Attach File" at bounding box center [0, 0] width 0 height 0
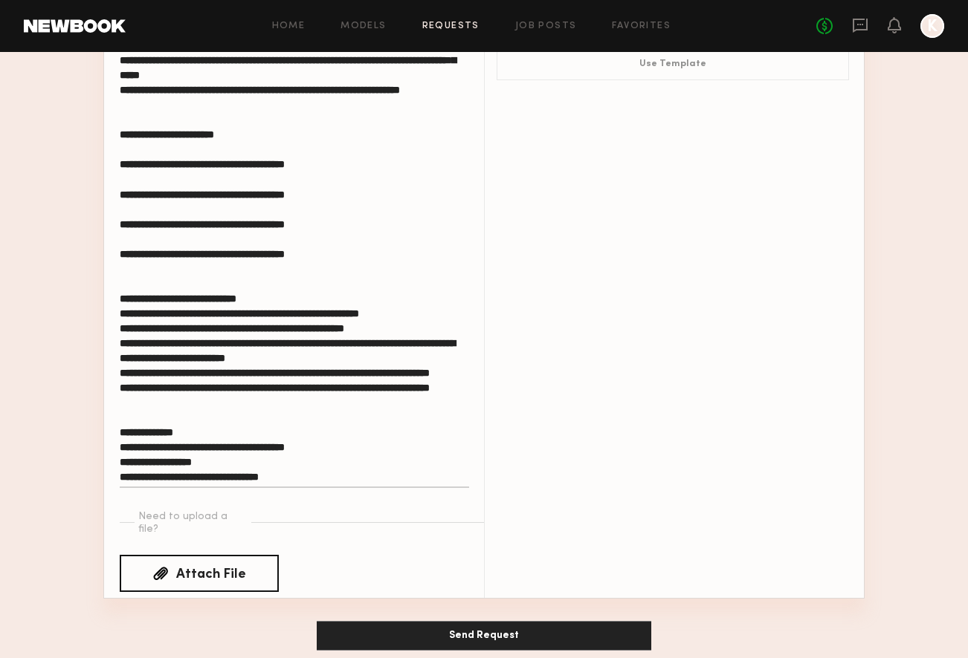
scroll to position [1612, 0]
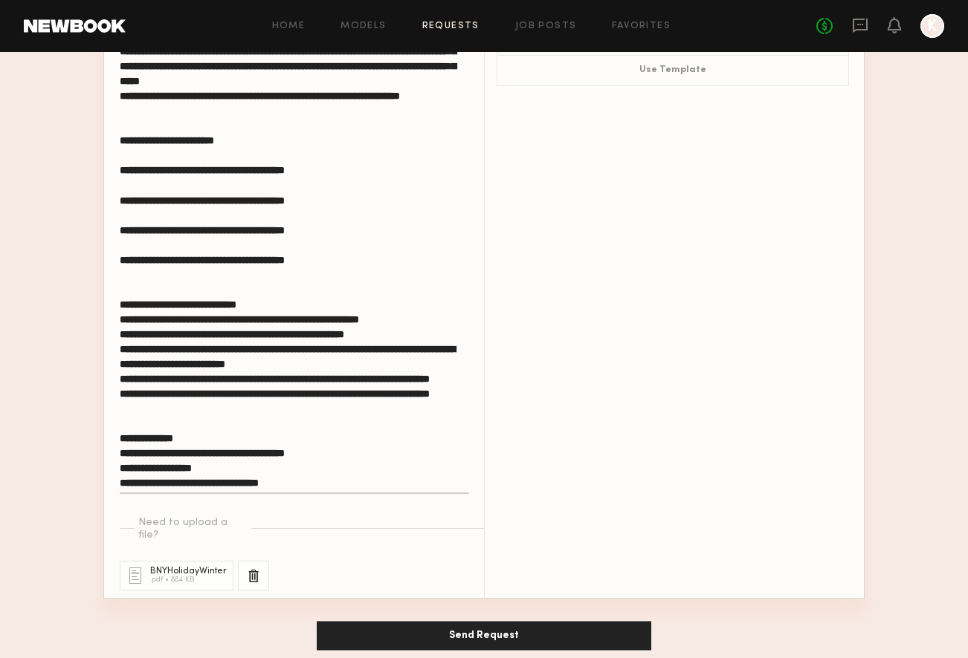
click at [258, 561] on div at bounding box center [253, 576] width 31 height 30
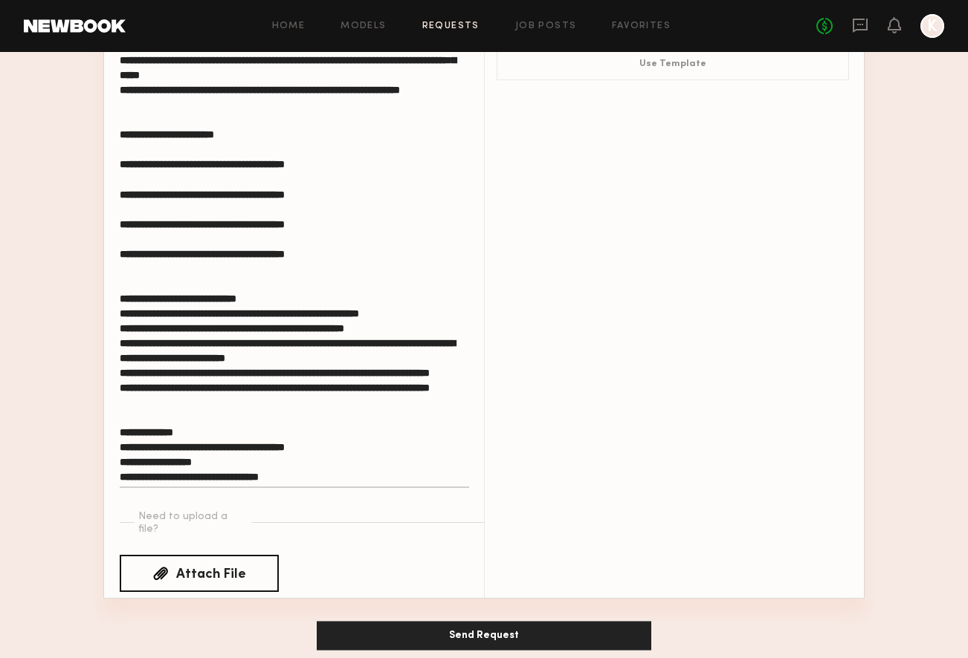
click at [190, 569] on div "Attach File" at bounding box center [211, 575] width 70 height 13
click at [0, 0] on input "Attach File" at bounding box center [0, 0] width 0 height 0
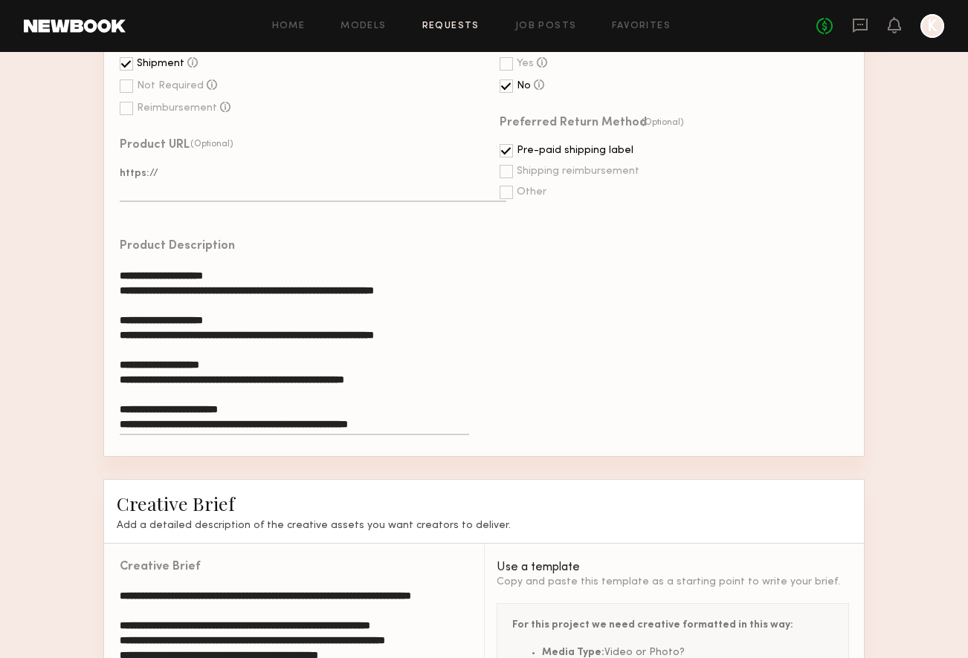
scroll to position [1612, 0]
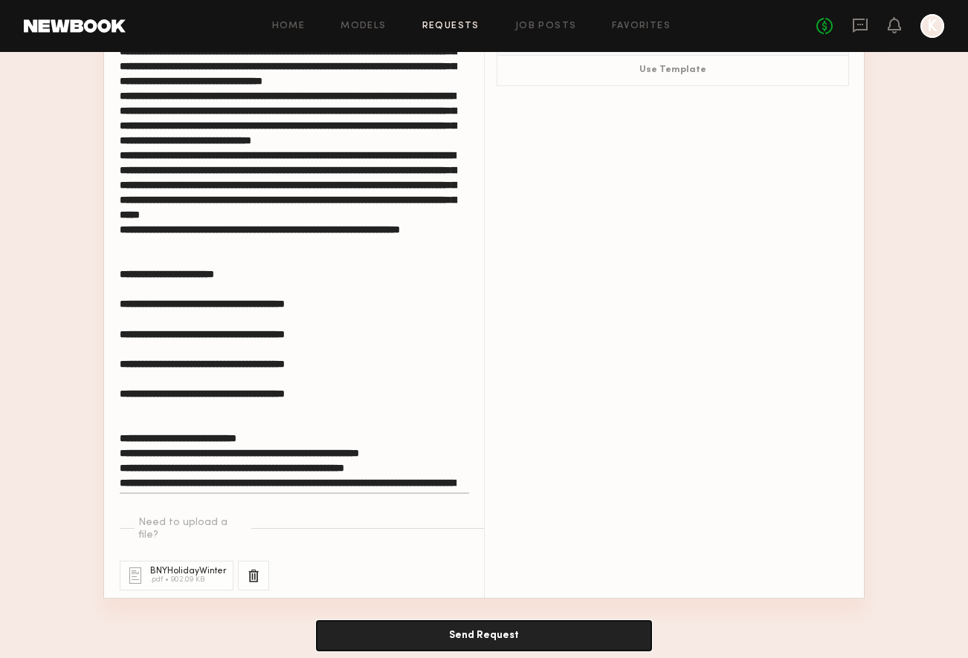
click at [493, 621] on button "Send Request" at bounding box center [484, 636] width 334 height 30
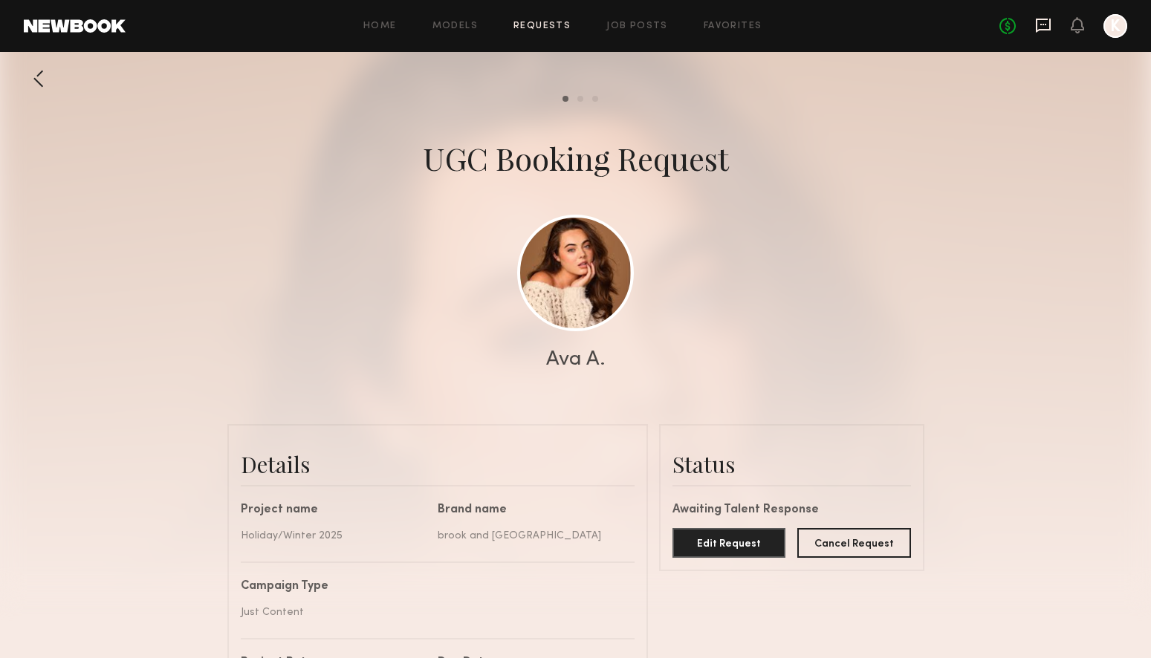
click at [967, 25] on icon at bounding box center [1043, 25] width 16 height 16
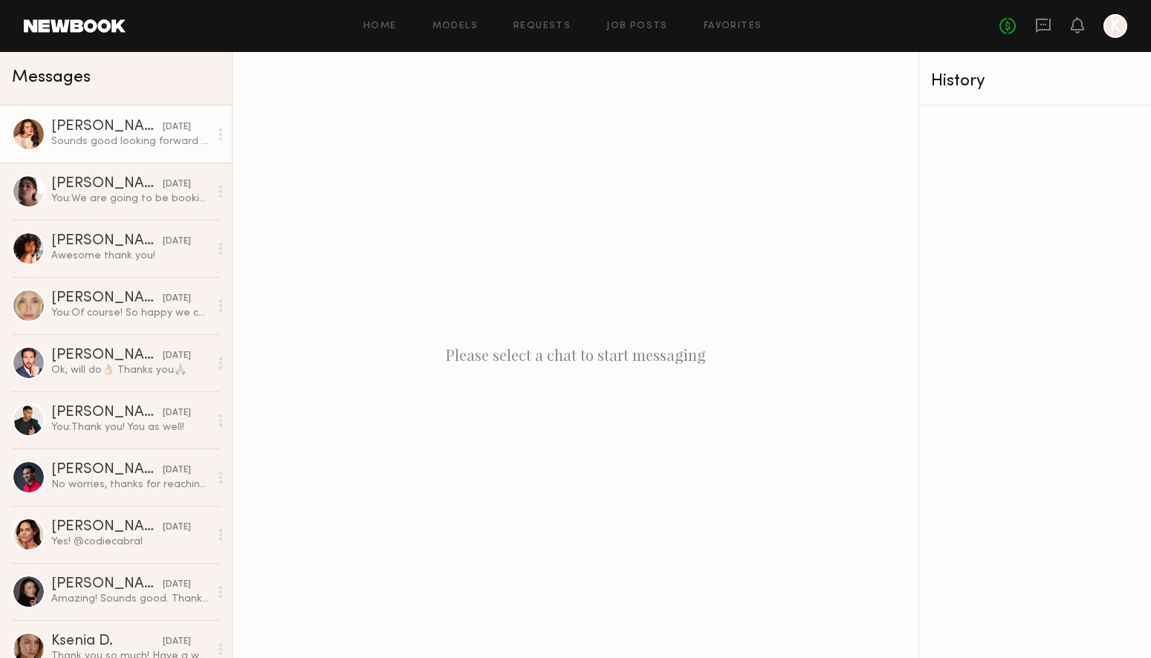
click at [120, 131] on div "[PERSON_NAME]" at bounding box center [106, 127] width 111 height 15
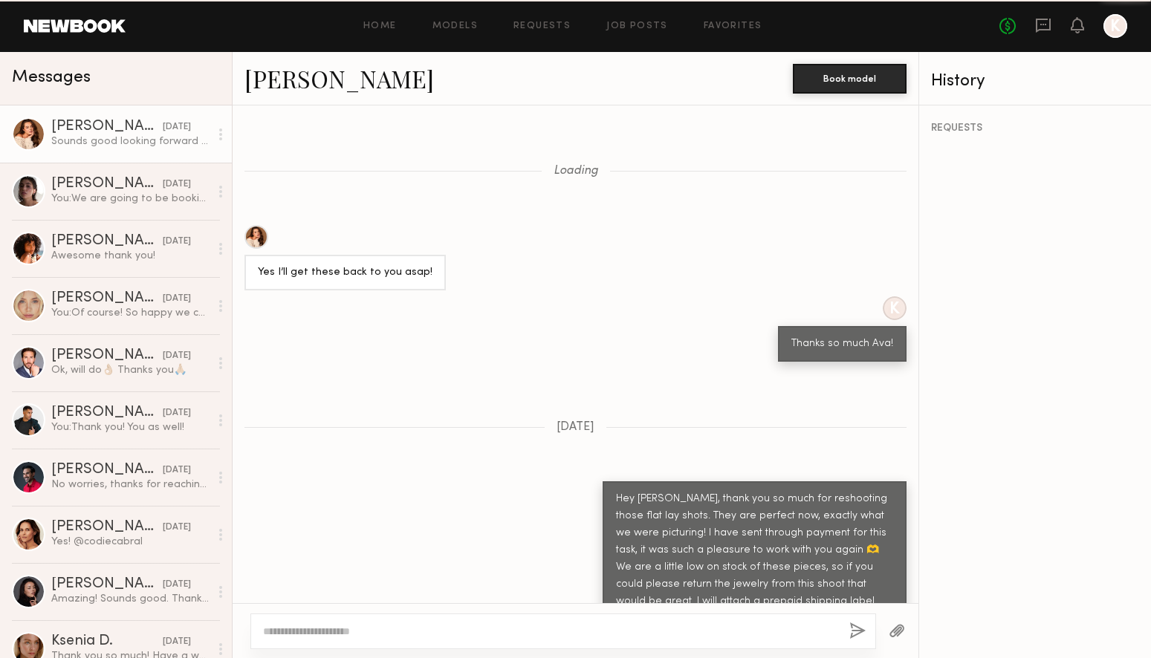
scroll to position [1126, 0]
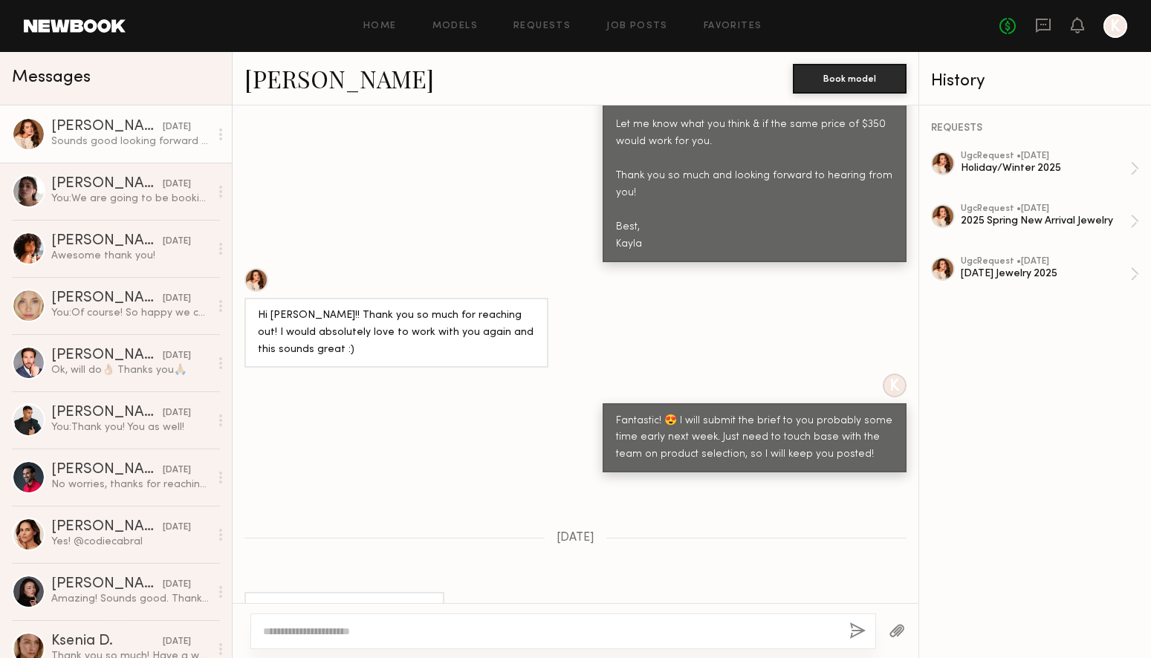
click at [432, 634] on textarea at bounding box center [550, 631] width 574 height 15
click at [394, 633] on textarea "**********" at bounding box center [550, 631] width 574 height 15
type textarea "**********"
click at [858, 633] on button "button" at bounding box center [857, 632] width 16 height 19
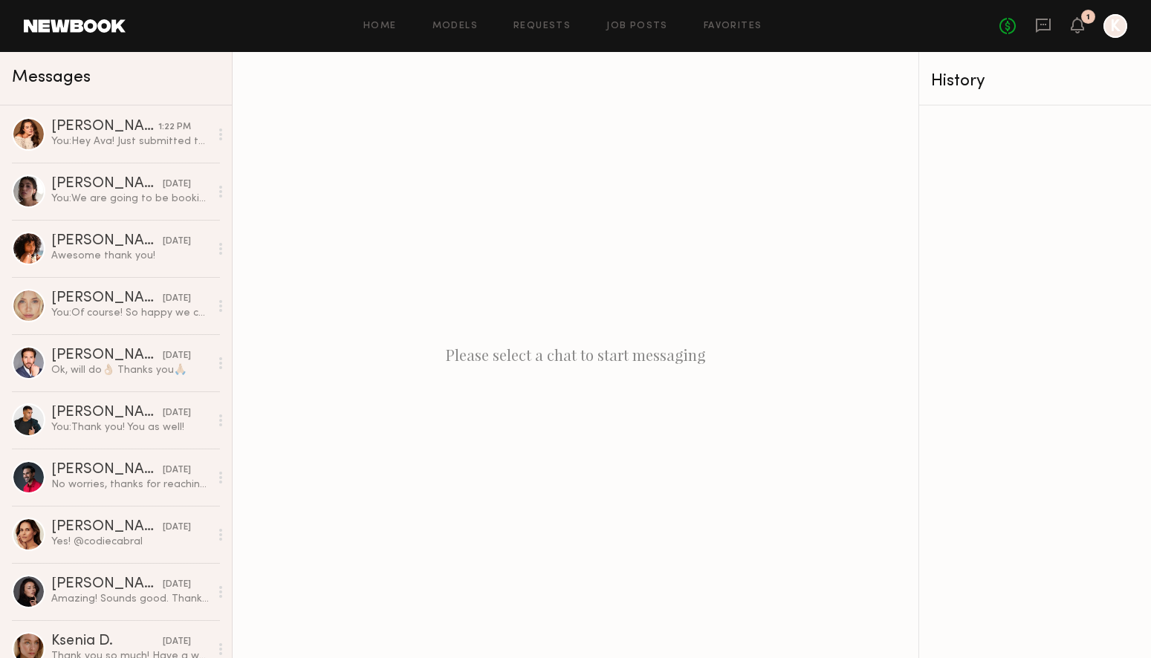
click at [1071, 14] on div "No fees up to $5,000 1 K" at bounding box center [1064, 26] width 128 height 24
click at [1075, 25] on icon at bounding box center [1078, 24] width 12 height 10
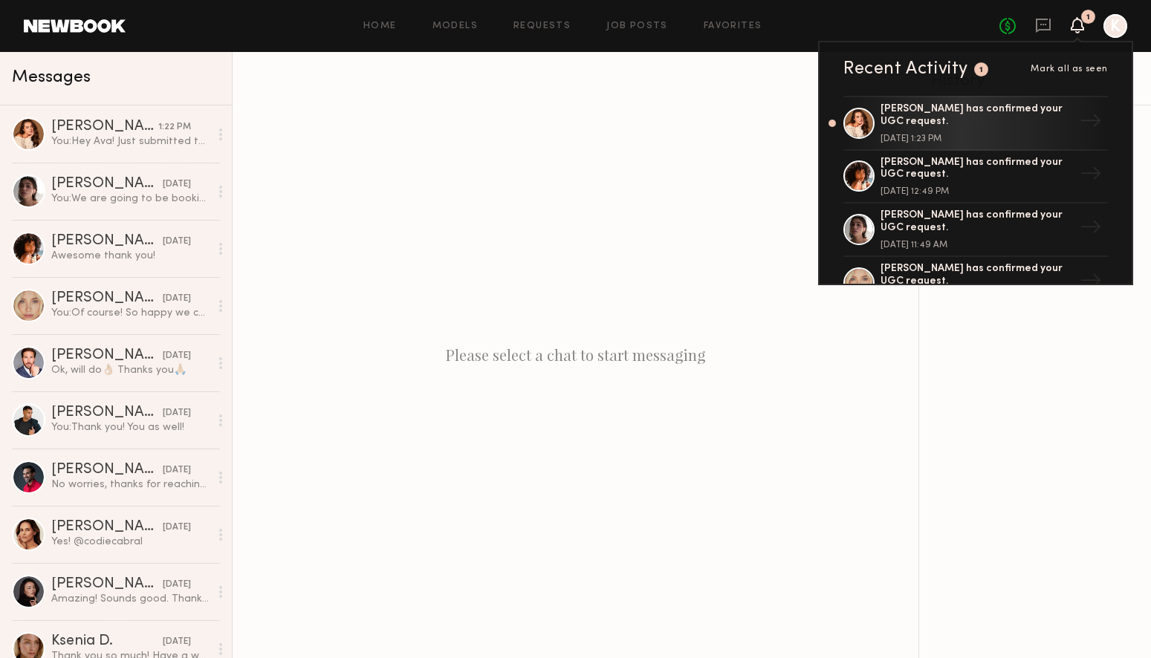
click at [1063, 69] on span "Mark all as seen" at bounding box center [1069, 69] width 77 height 9
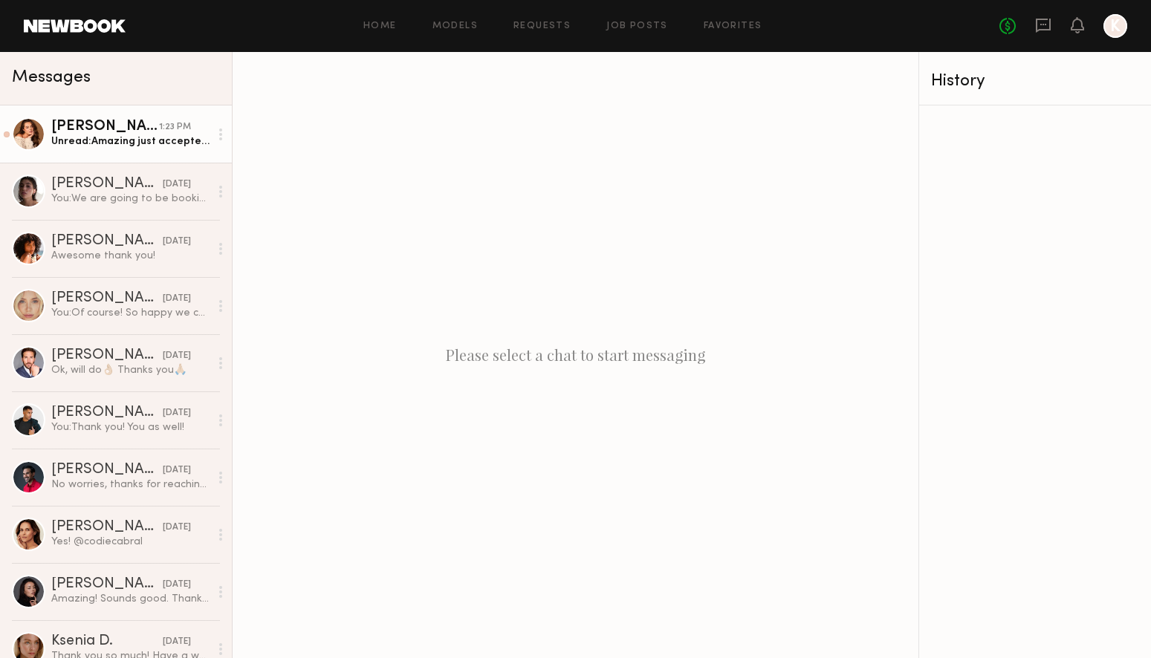
click at [118, 129] on div "[PERSON_NAME]" at bounding box center [105, 127] width 108 height 15
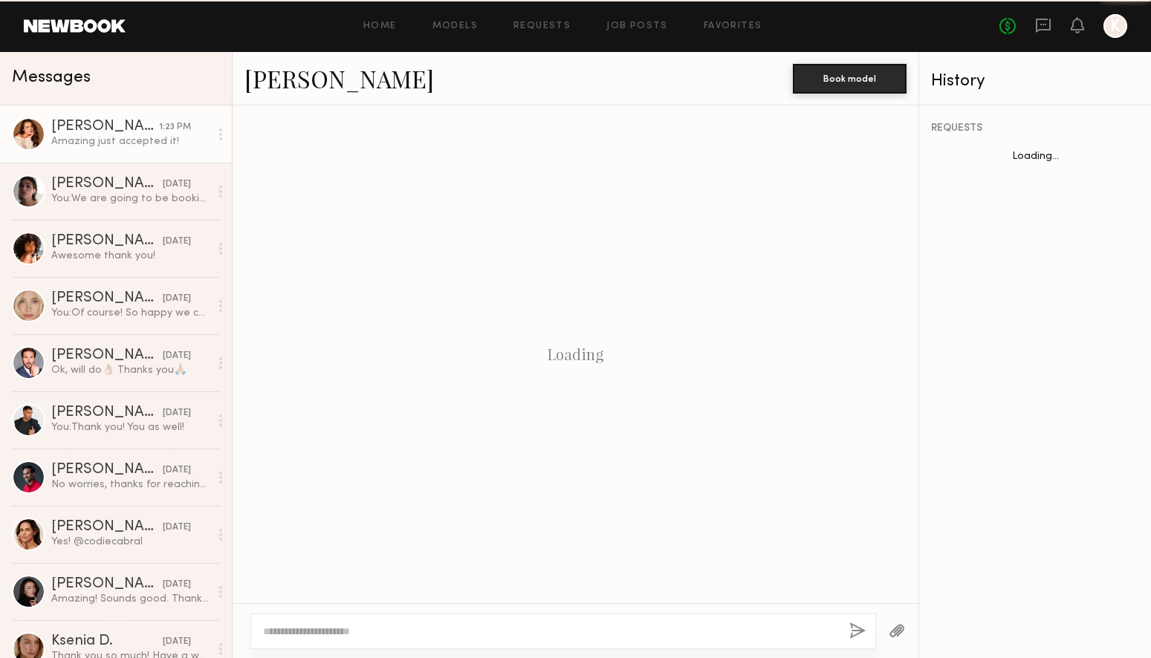
scroll to position [1156, 0]
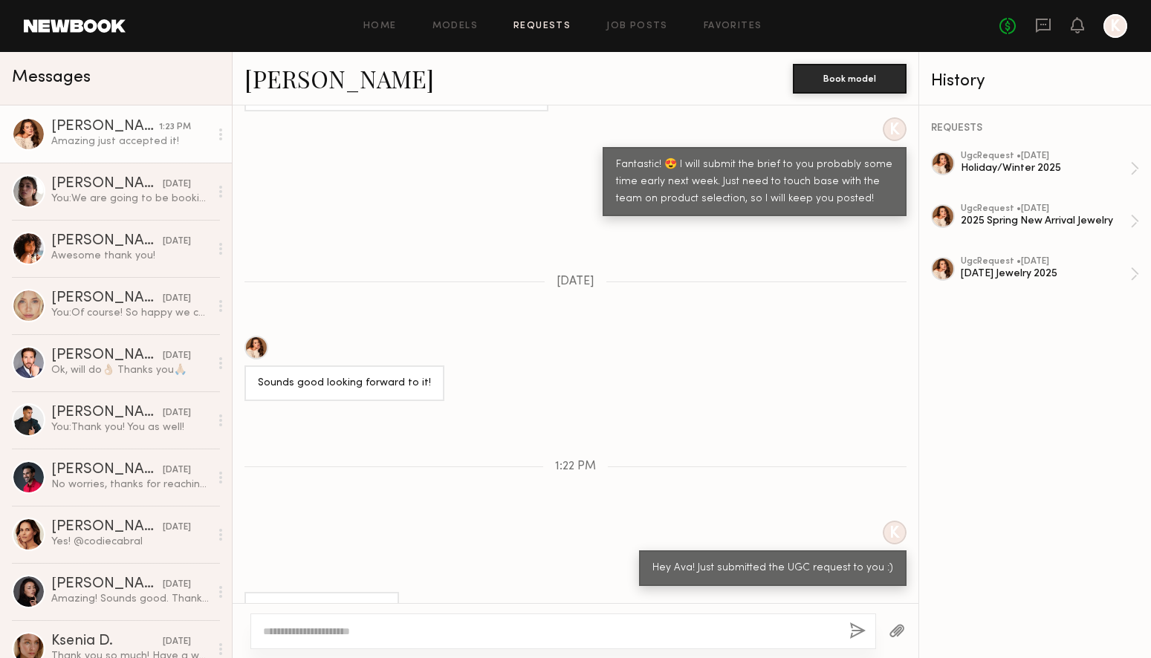
click at [541, 27] on link "Requests" at bounding box center [542, 27] width 57 height 10
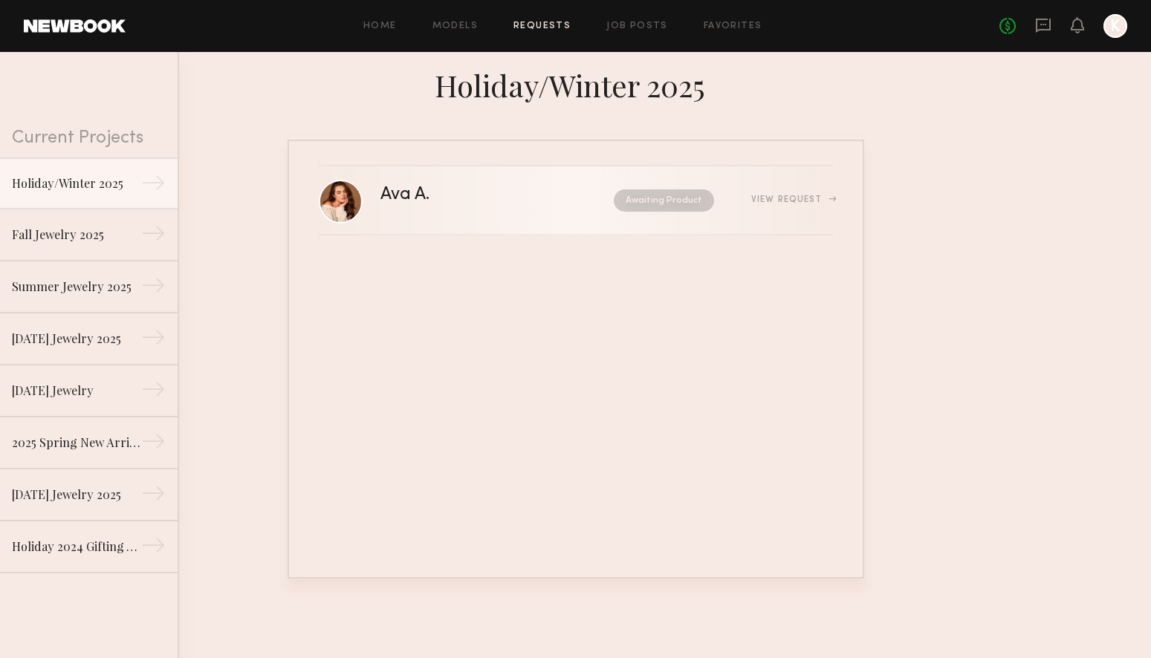
click at [796, 201] on div "View Request" at bounding box center [791, 199] width 81 height 9
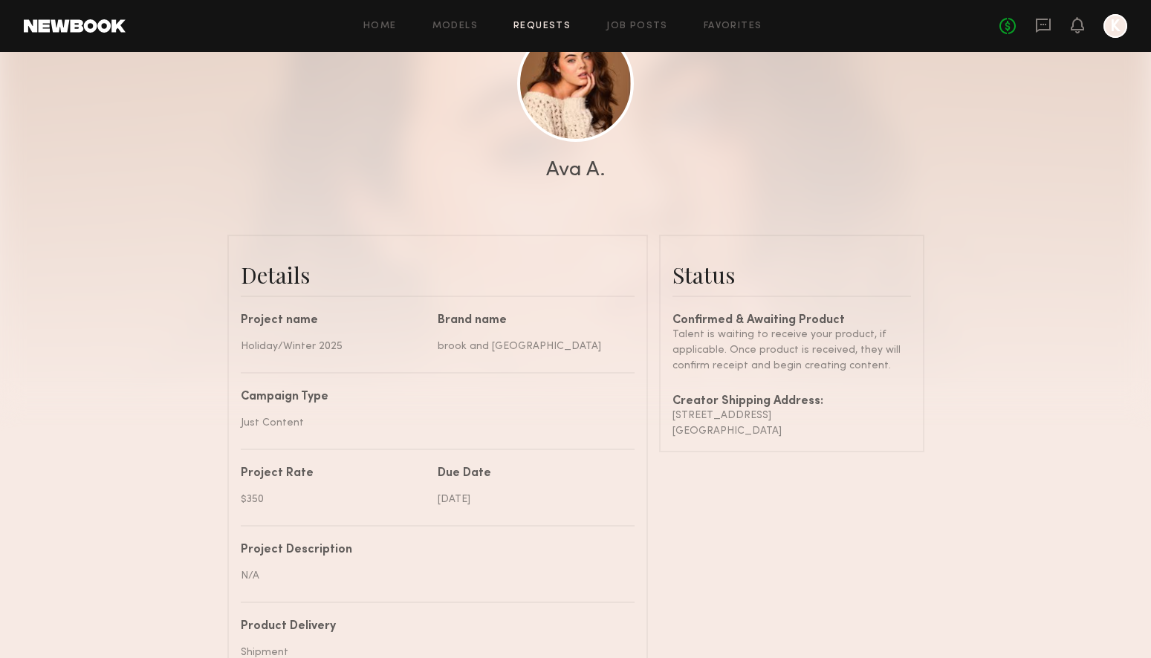
scroll to position [218, 0]
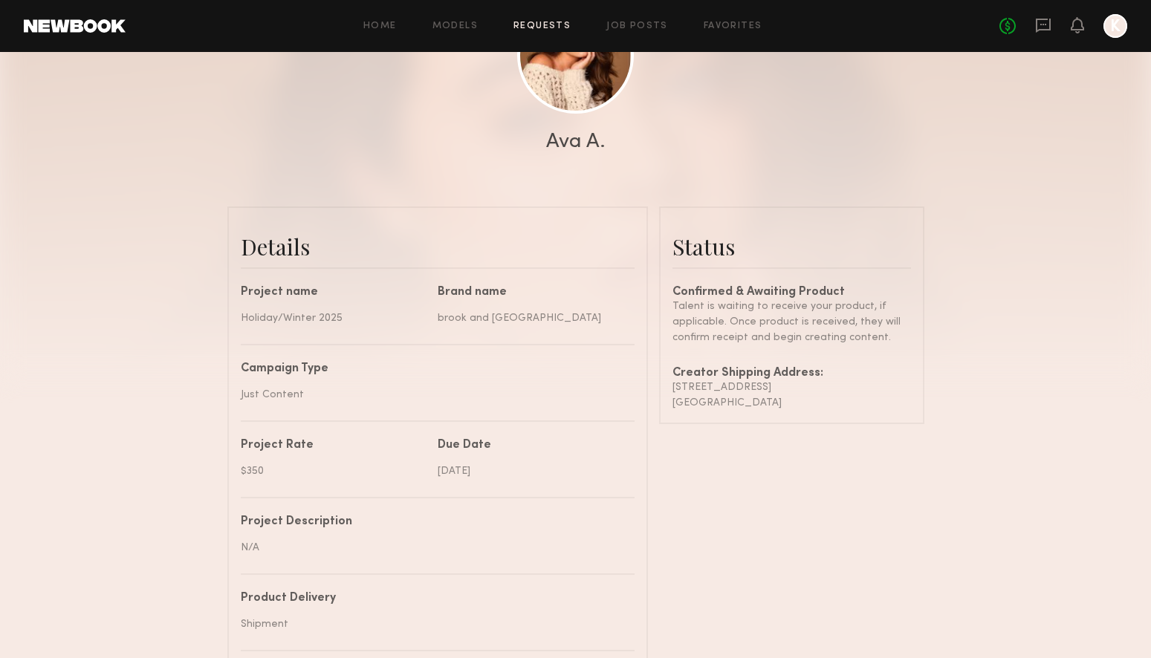
drag, startPoint x: 811, startPoint y: 404, endPoint x: 666, endPoint y: 389, distance: 145.7
click at [666, 389] on common-border "Status Confirmed & Awaiting Product Talent is waiting to receive your product, …" at bounding box center [791, 316] width 265 height 218
copy div "2883 Florentine Court Thousand Oaks , CA 91362"
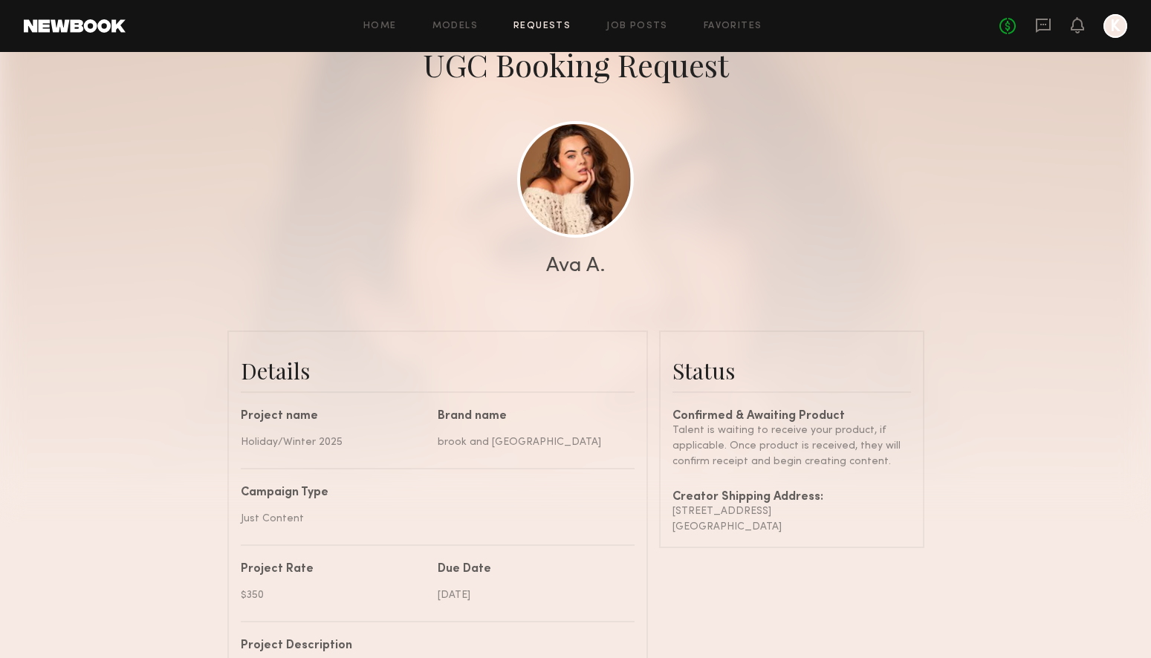
scroll to position [50, 0]
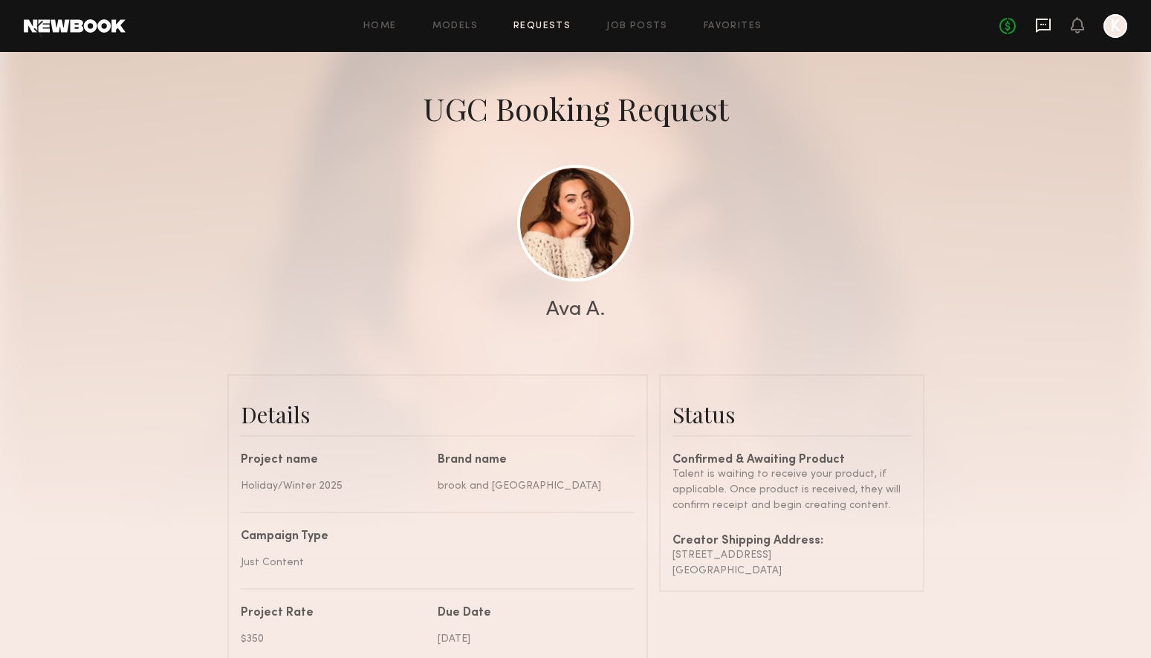
click at [1041, 24] on icon at bounding box center [1043, 24] width 6 height 1
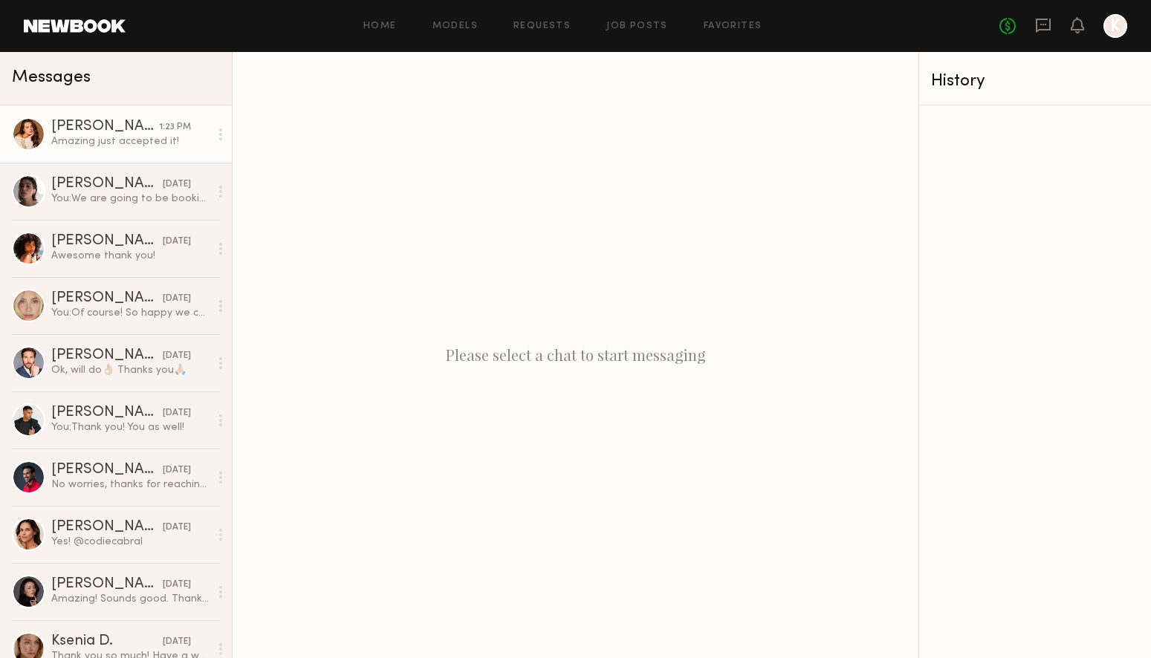
click at [149, 140] on div "Amazing just accepted it!" at bounding box center [130, 142] width 158 height 14
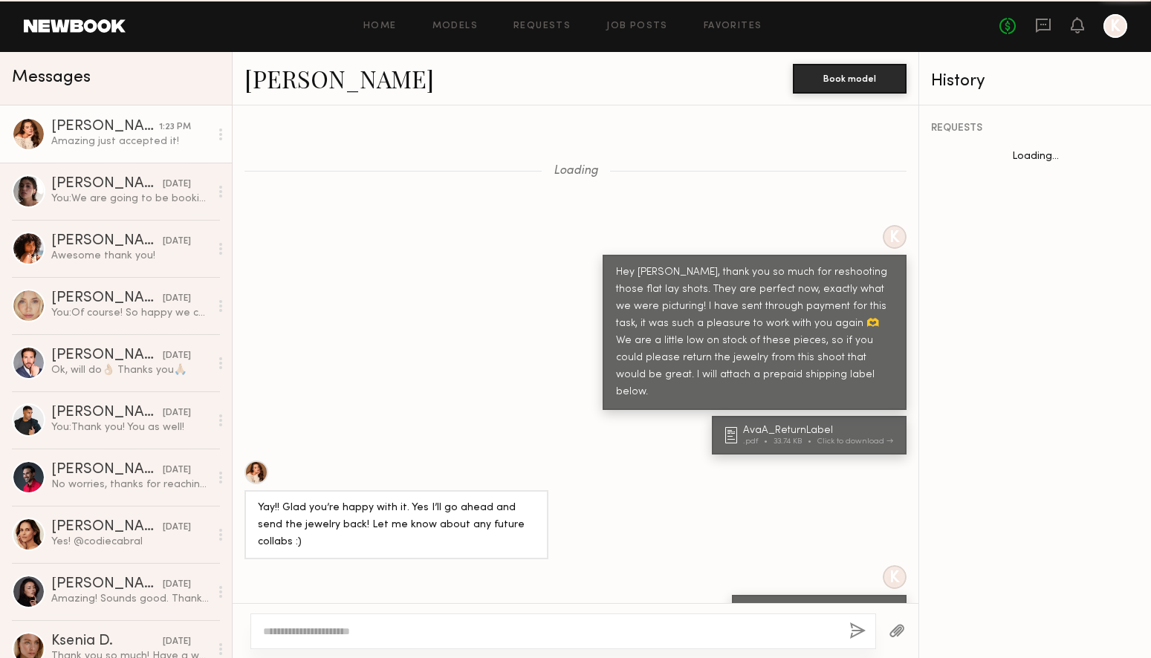
scroll to position [1156, 0]
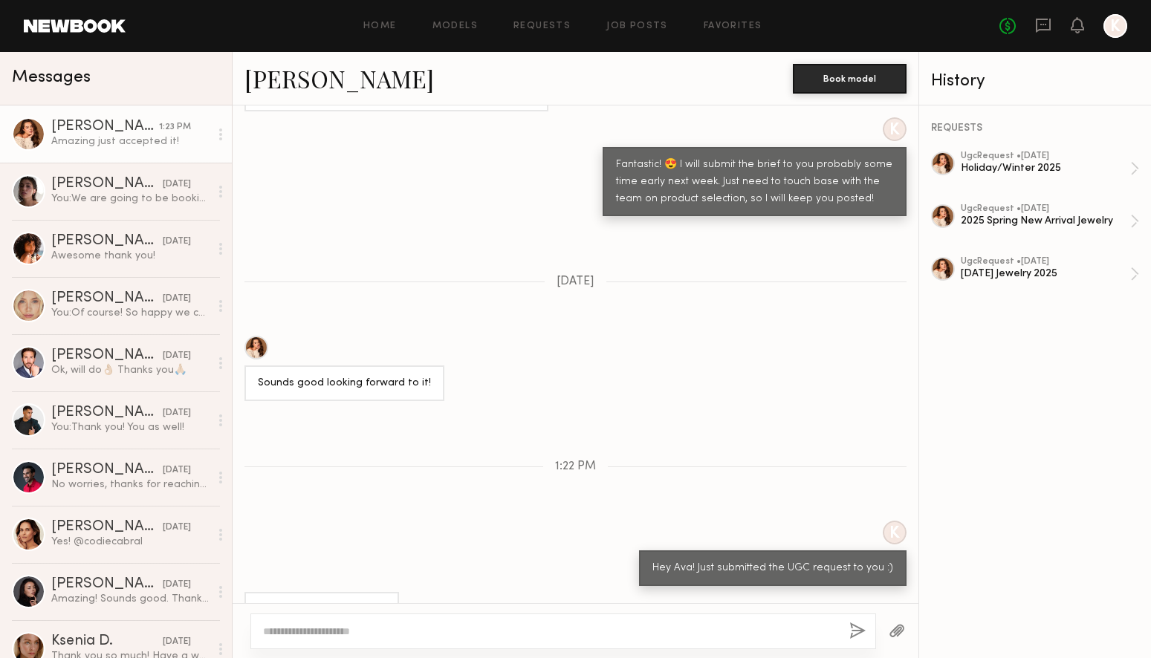
click at [475, 636] on textarea at bounding box center [550, 631] width 574 height 15
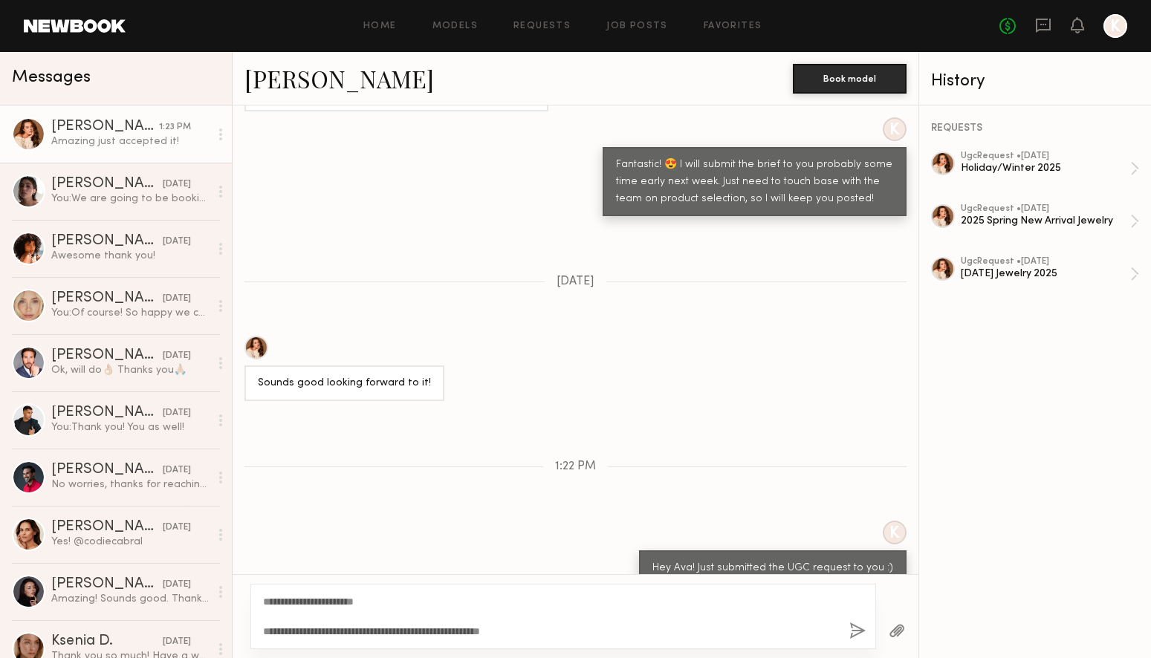
type textarea "**********"
click at [852, 632] on button "button" at bounding box center [857, 632] width 16 height 19
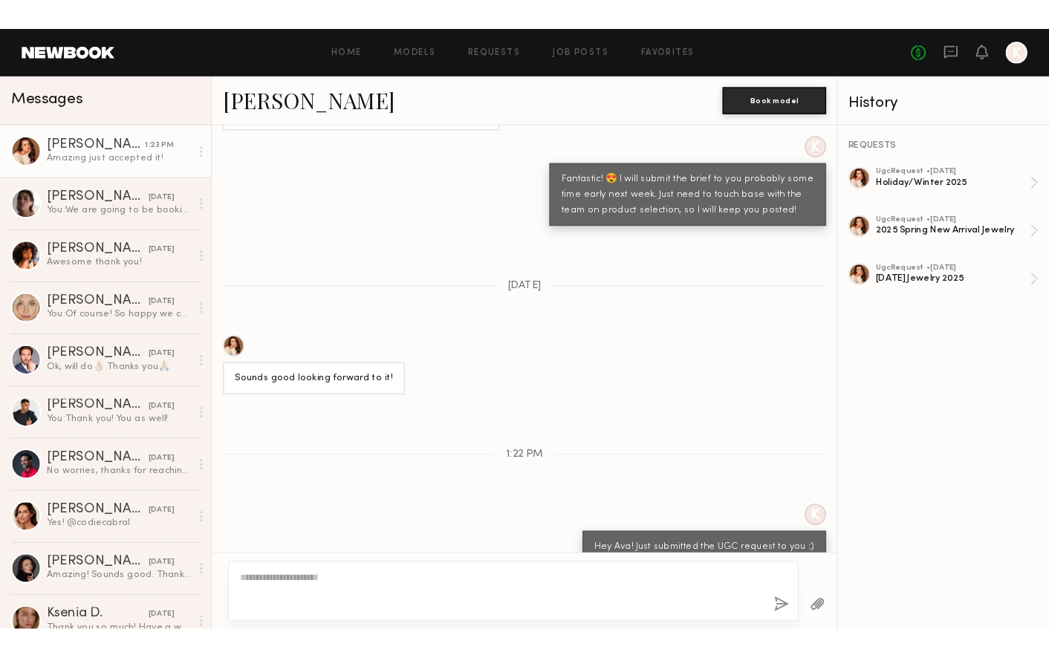
scroll to position [1374, 0]
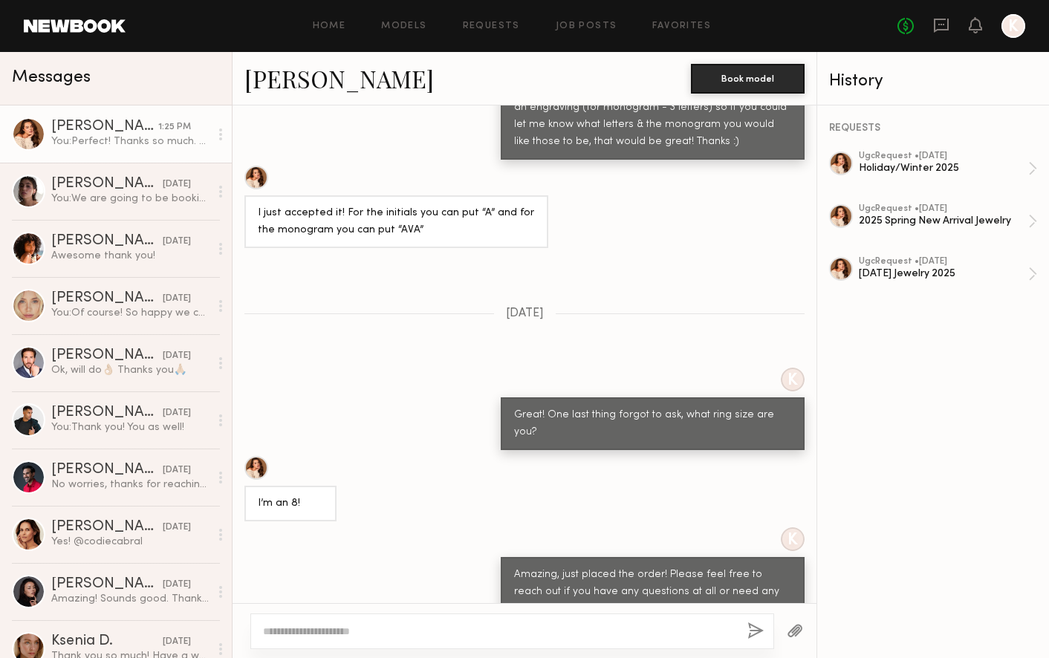
scroll to position [7182, 0]
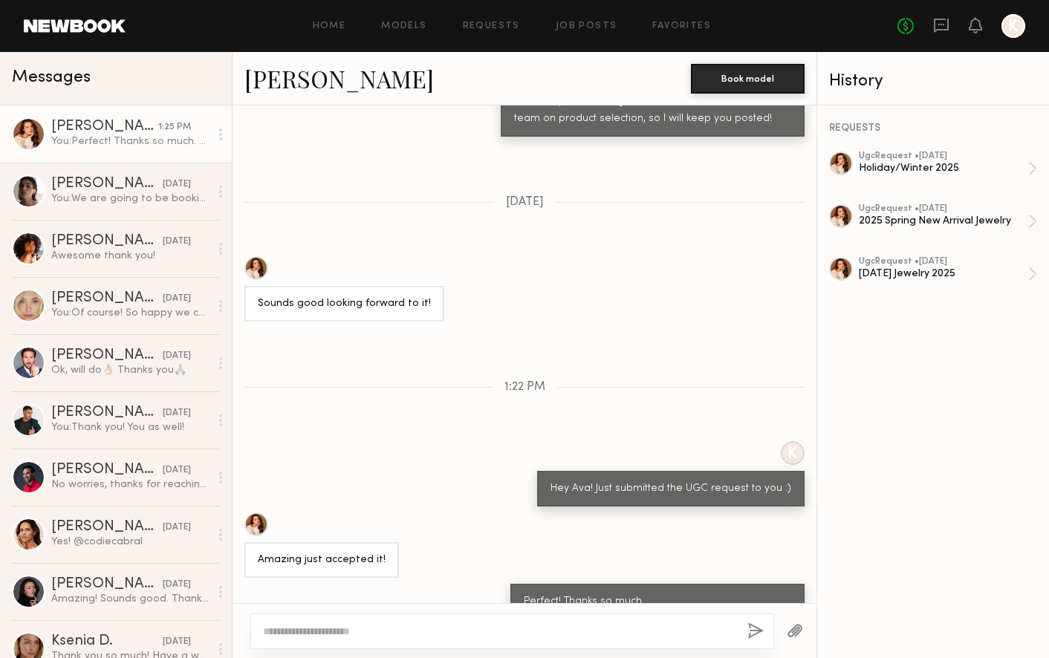
click at [489, 256] on div "Sounds good looking forward to it!" at bounding box center [525, 288] width 584 height 65
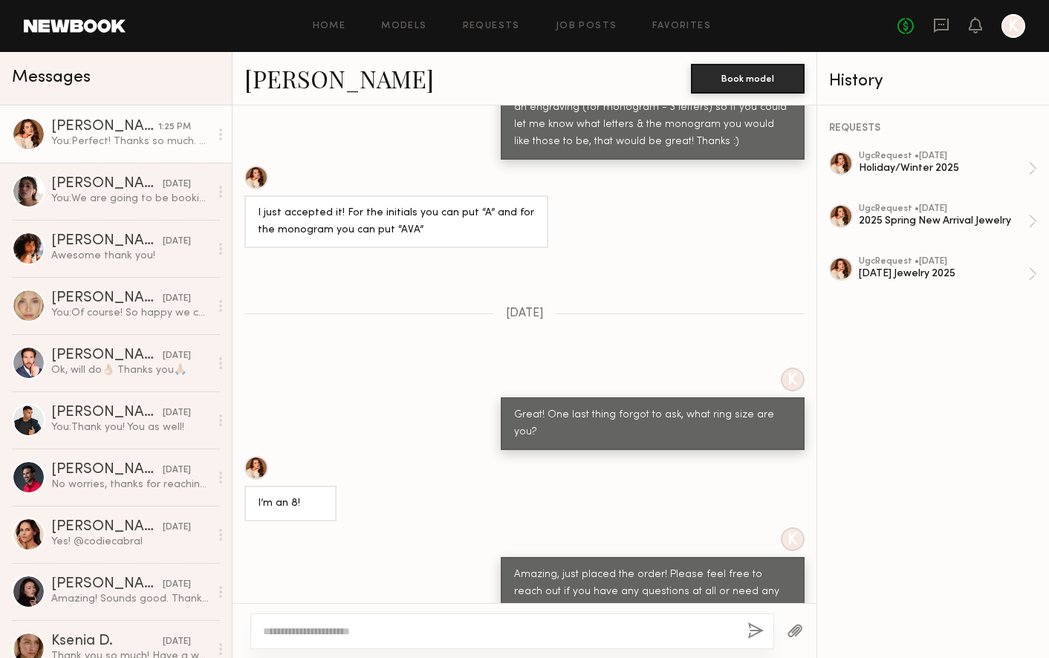
scroll to position [7182, 0]
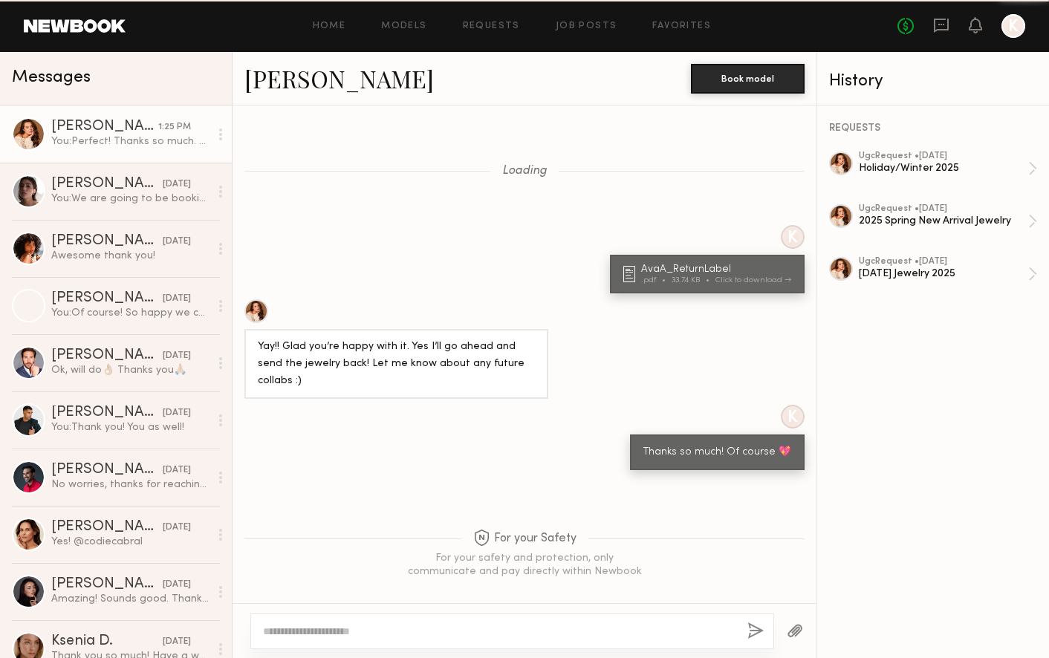
scroll to position [1117, 0]
